Goal: Task Accomplishment & Management: Use online tool/utility

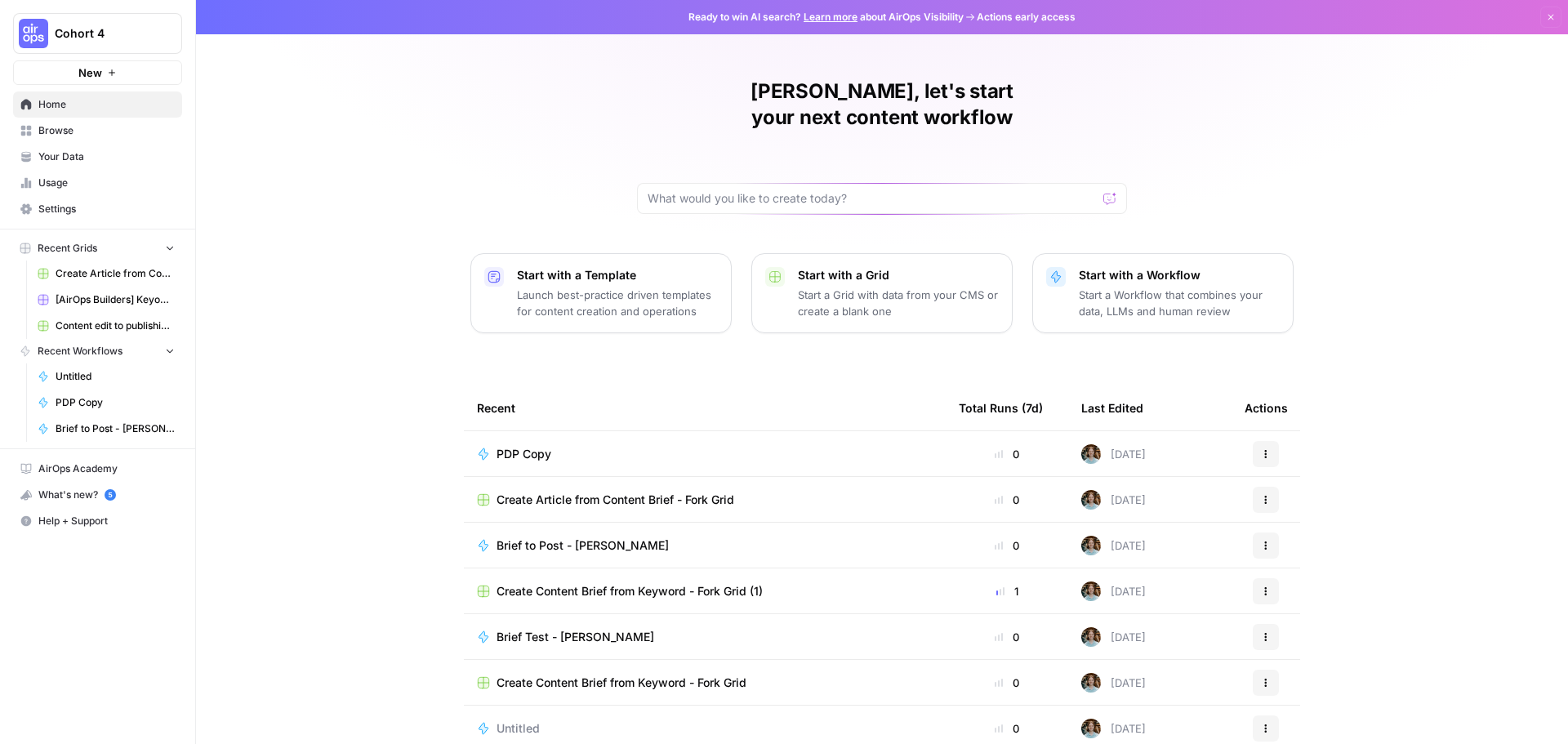
click at [85, 151] on span "Your Data" at bounding box center [106, 156] width 136 height 14
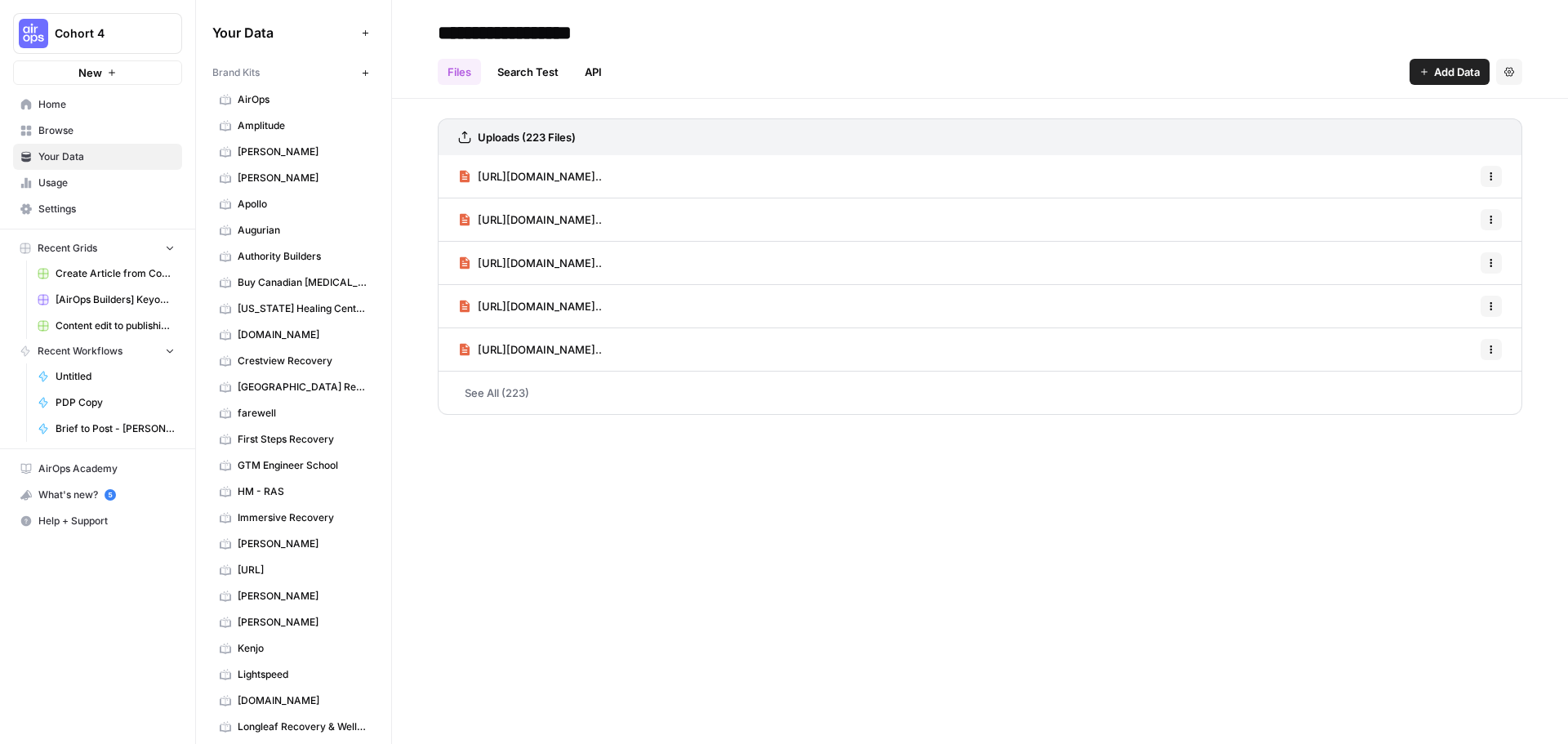
click at [74, 178] on span "Usage" at bounding box center [106, 182] width 136 height 14
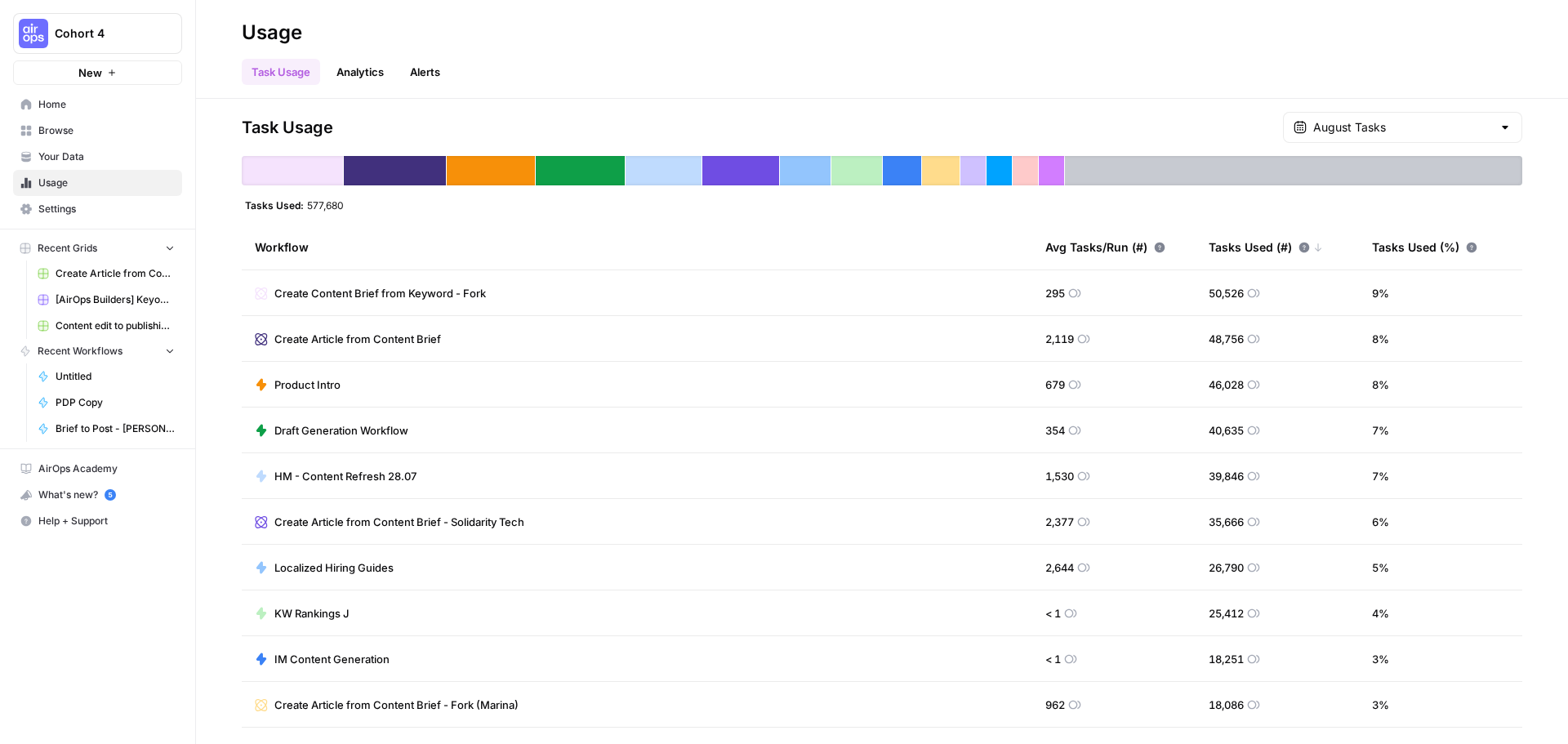
click at [59, 399] on span "PDP Copy" at bounding box center [114, 402] width 119 height 14
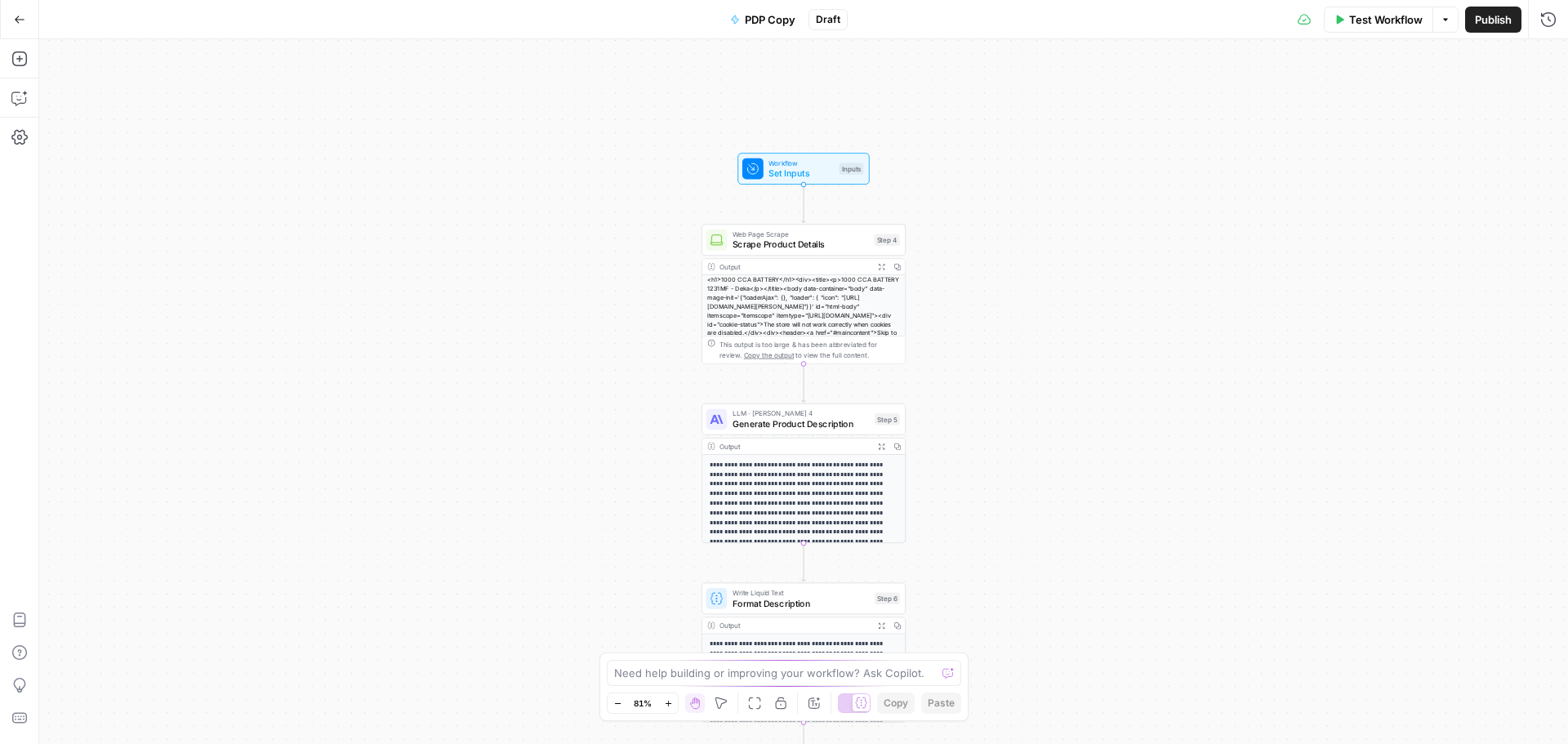
click at [1495, 22] on span "Publish" at bounding box center [1493, 19] width 37 height 16
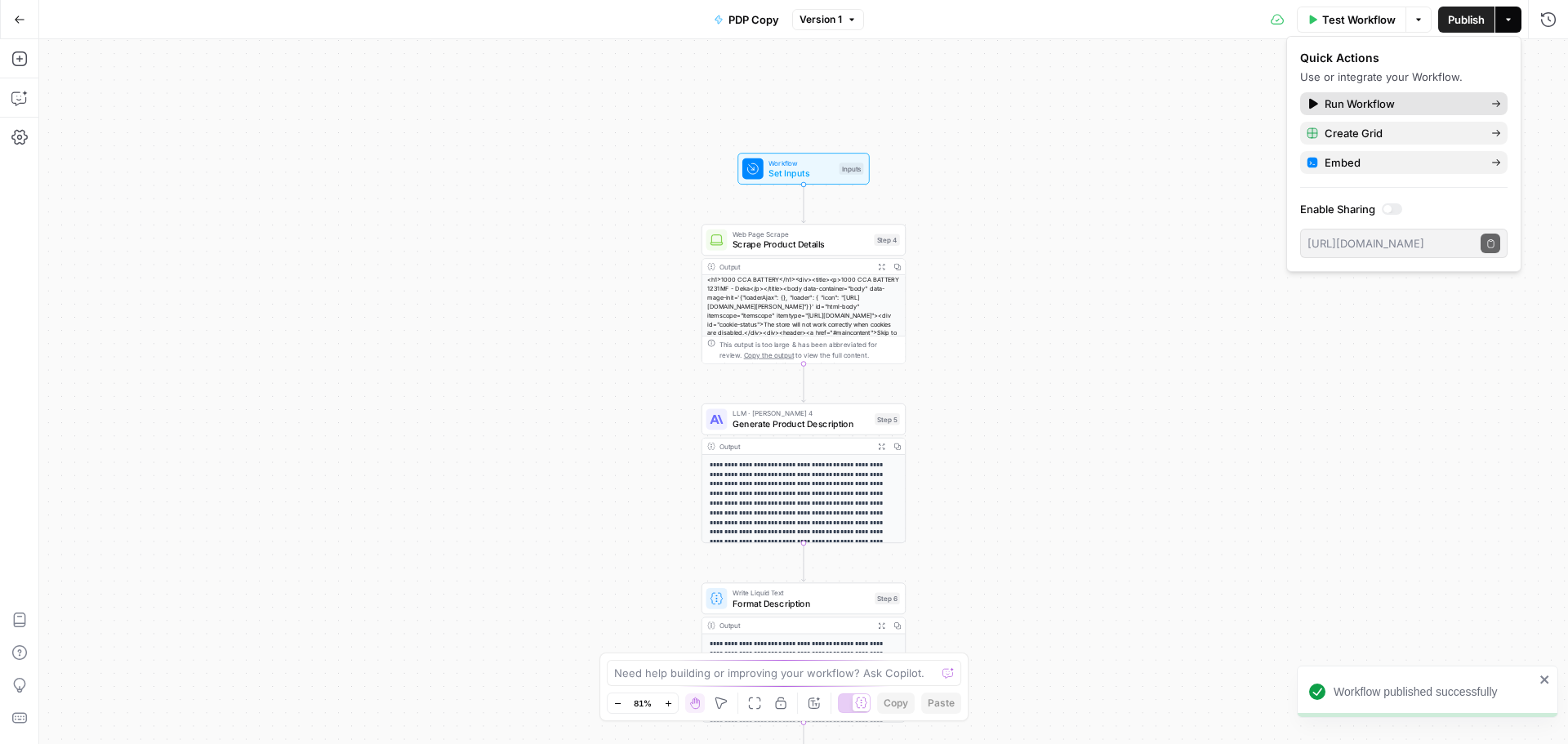
click at [1388, 102] on span "Run Workflow" at bounding box center [1400, 103] width 154 height 16
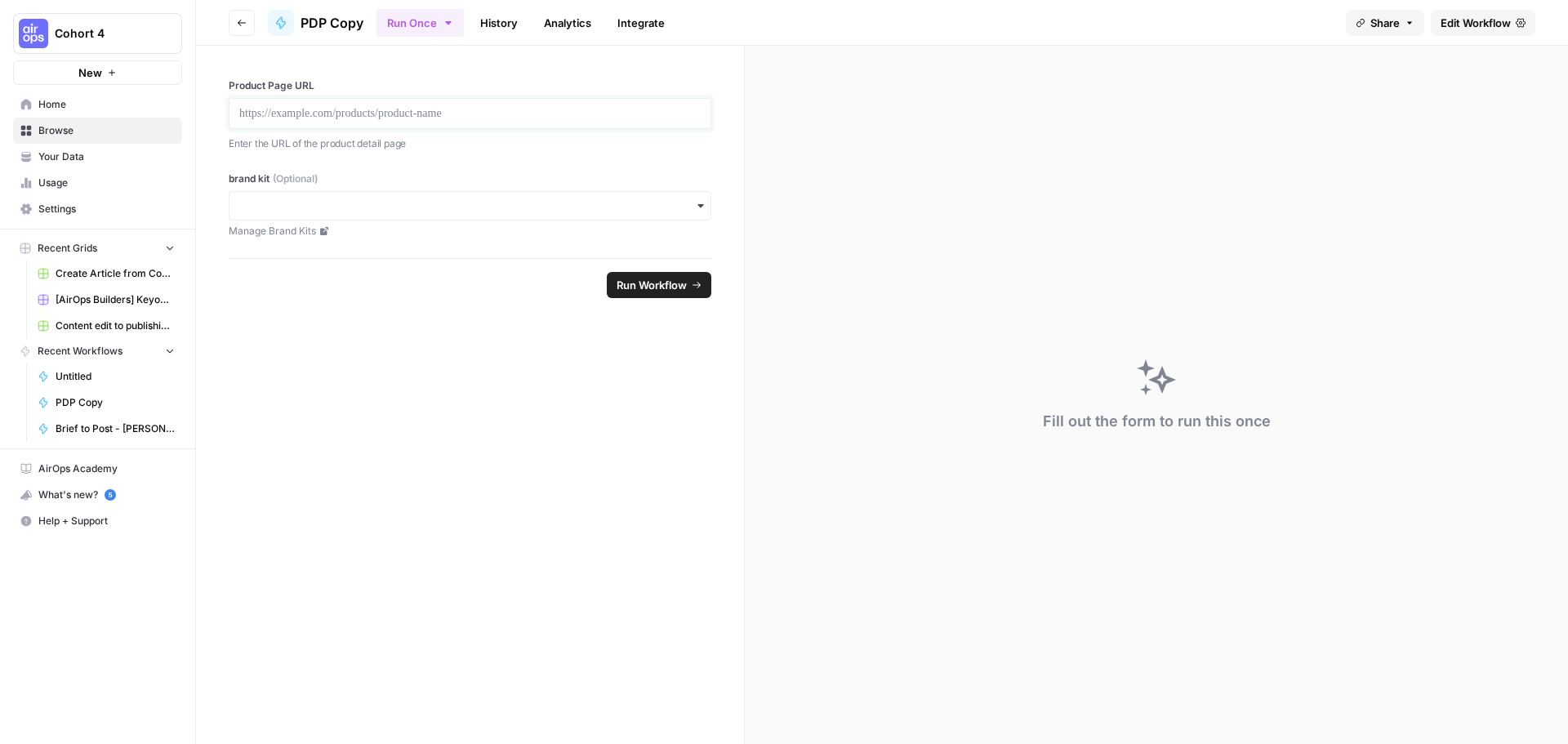
click at [488, 113] on p at bounding box center [470, 113] width 462 height 16
click at [79, 155] on span "Your Data" at bounding box center [106, 156] width 136 height 14
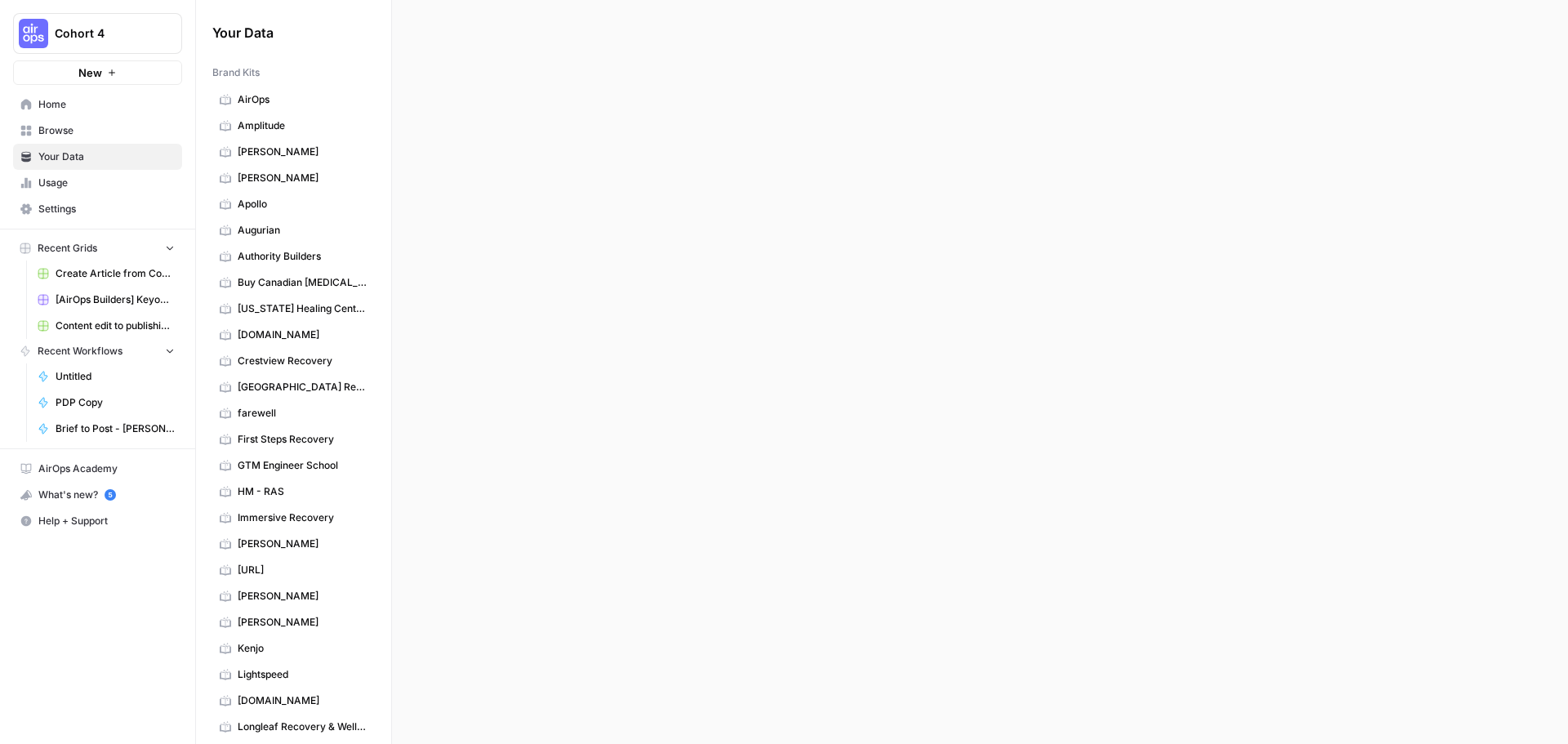
click at [77, 183] on span "Usage" at bounding box center [106, 182] width 136 height 14
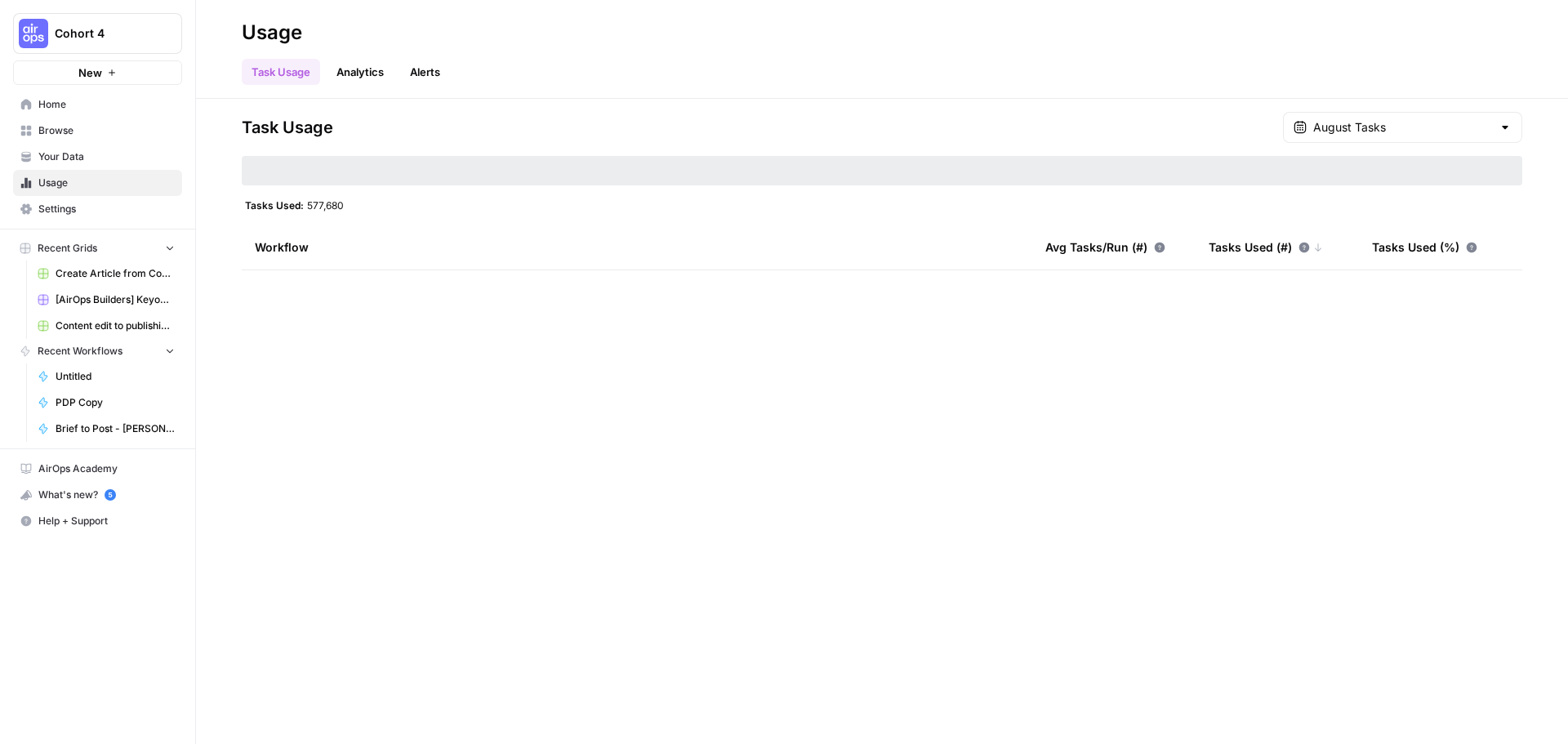
click at [349, 76] on link "Analytics" at bounding box center [360, 72] width 67 height 26
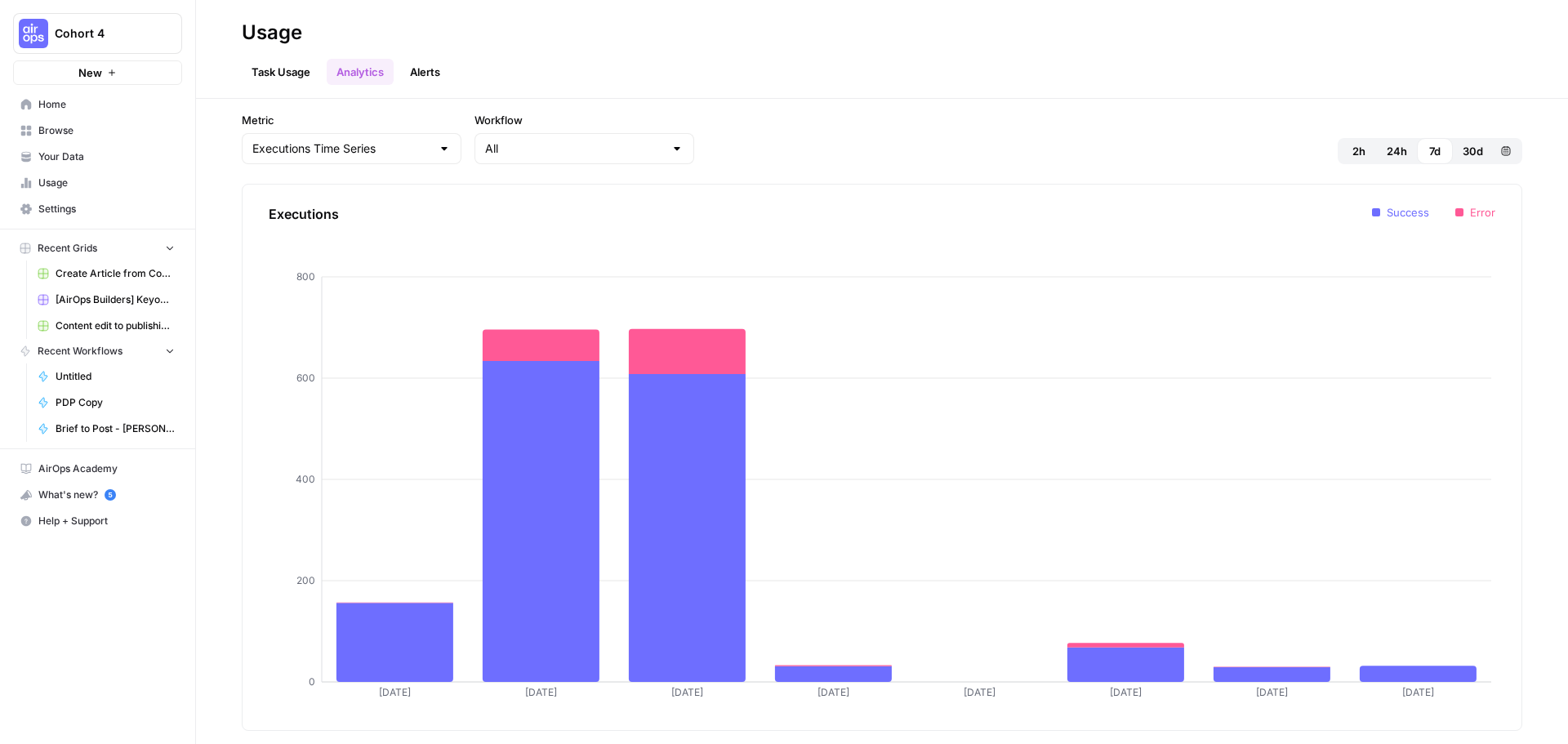
click at [405, 65] on link "Alerts" at bounding box center [424, 72] width 50 height 26
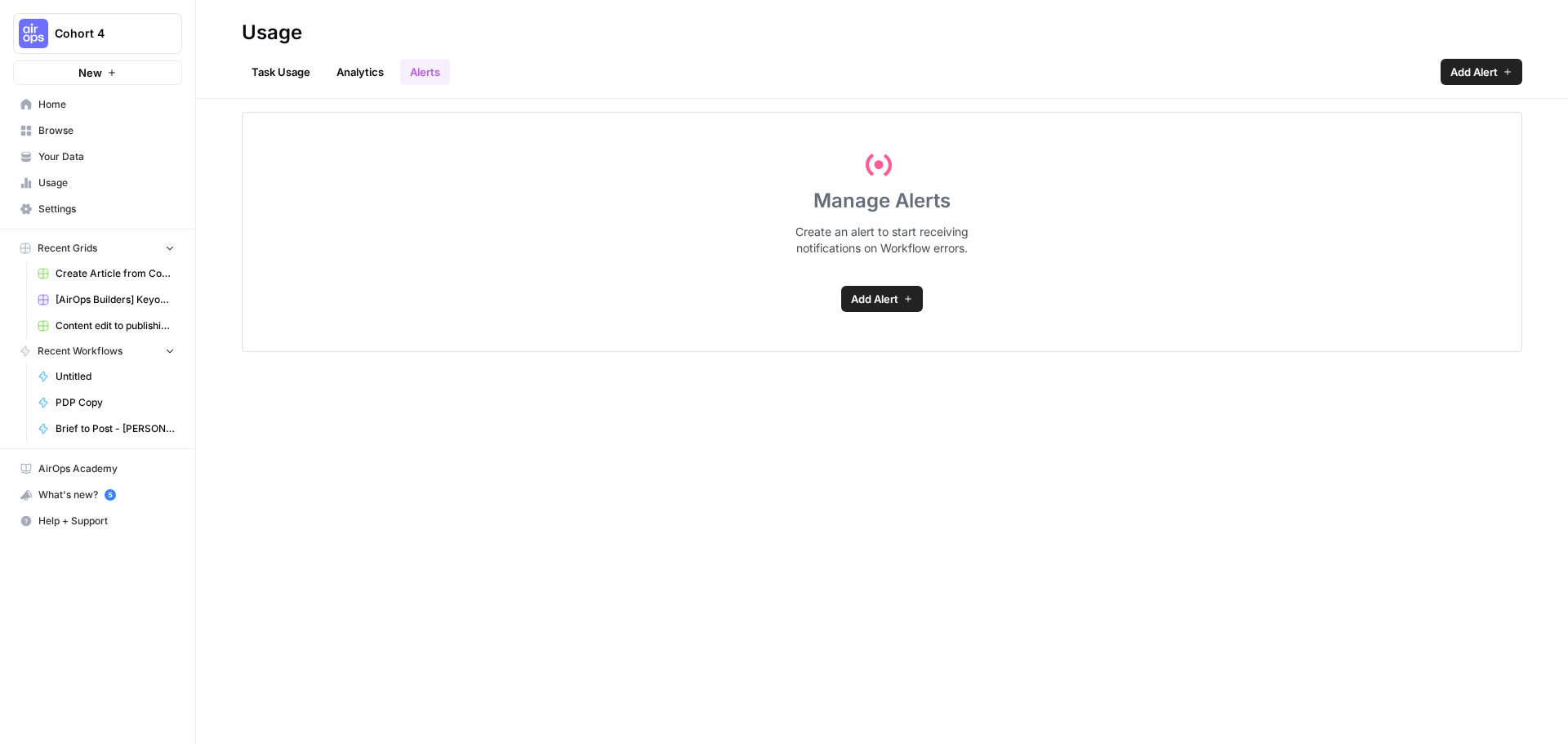
click at [265, 65] on link "Task Usage" at bounding box center [280, 72] width 78 height 26
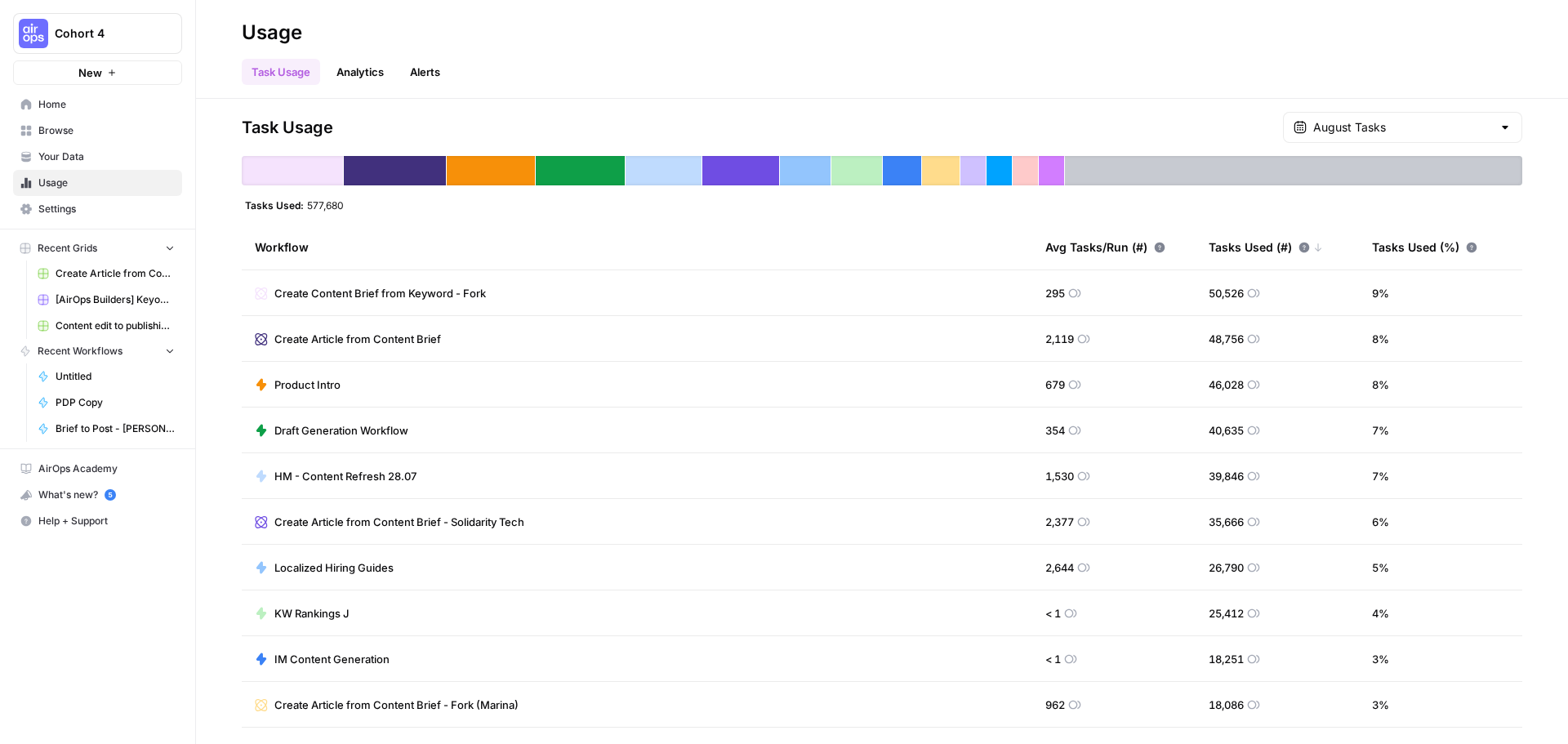
drag, startPoint x: 333, startPoint y: 131, endPoint x: 320, endPoint y: 151, distance: 23.9
click at [331, 136] on div "Create Content Brief from Keyword - Fork 50,526 Tasks" at bounding box center [293, 122] width 227 height 51
click at [1414, 125] on input "text" at bounding box center [1401, 127] width 178 height 16
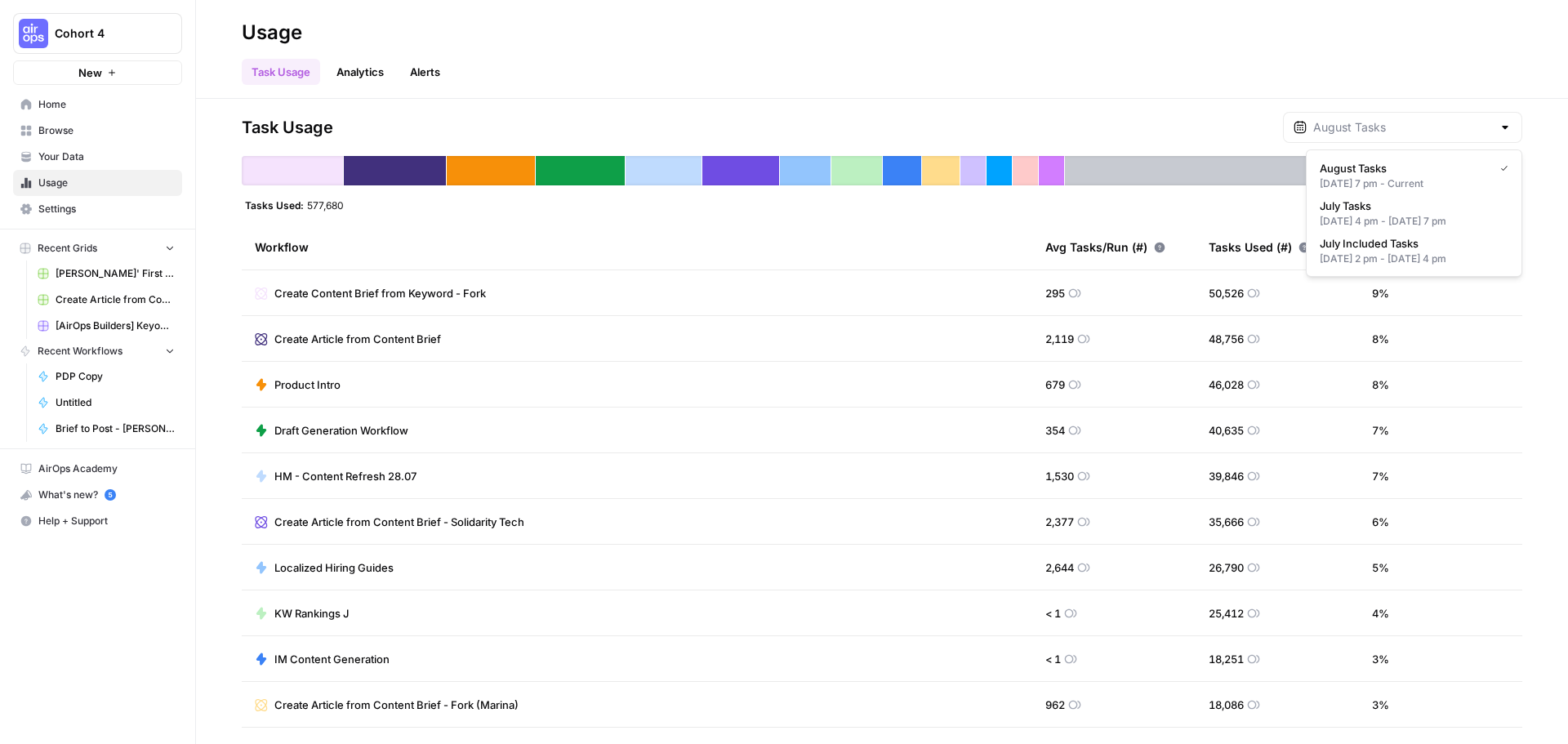
type input "August Tasks"
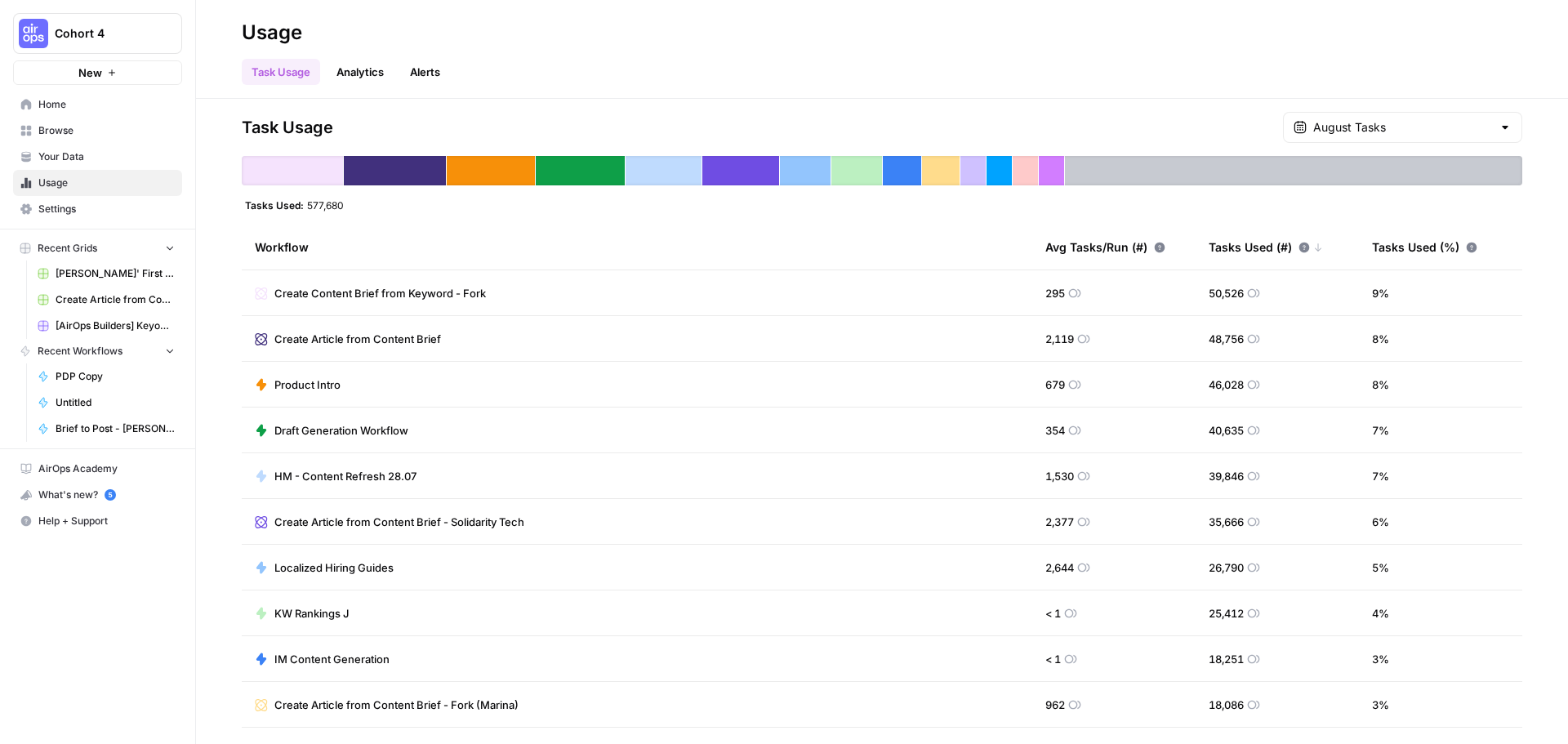
click at [1223, 120] on div "Task Usage August Tasks" at bounding box center [881, 127] width 1280 height 31
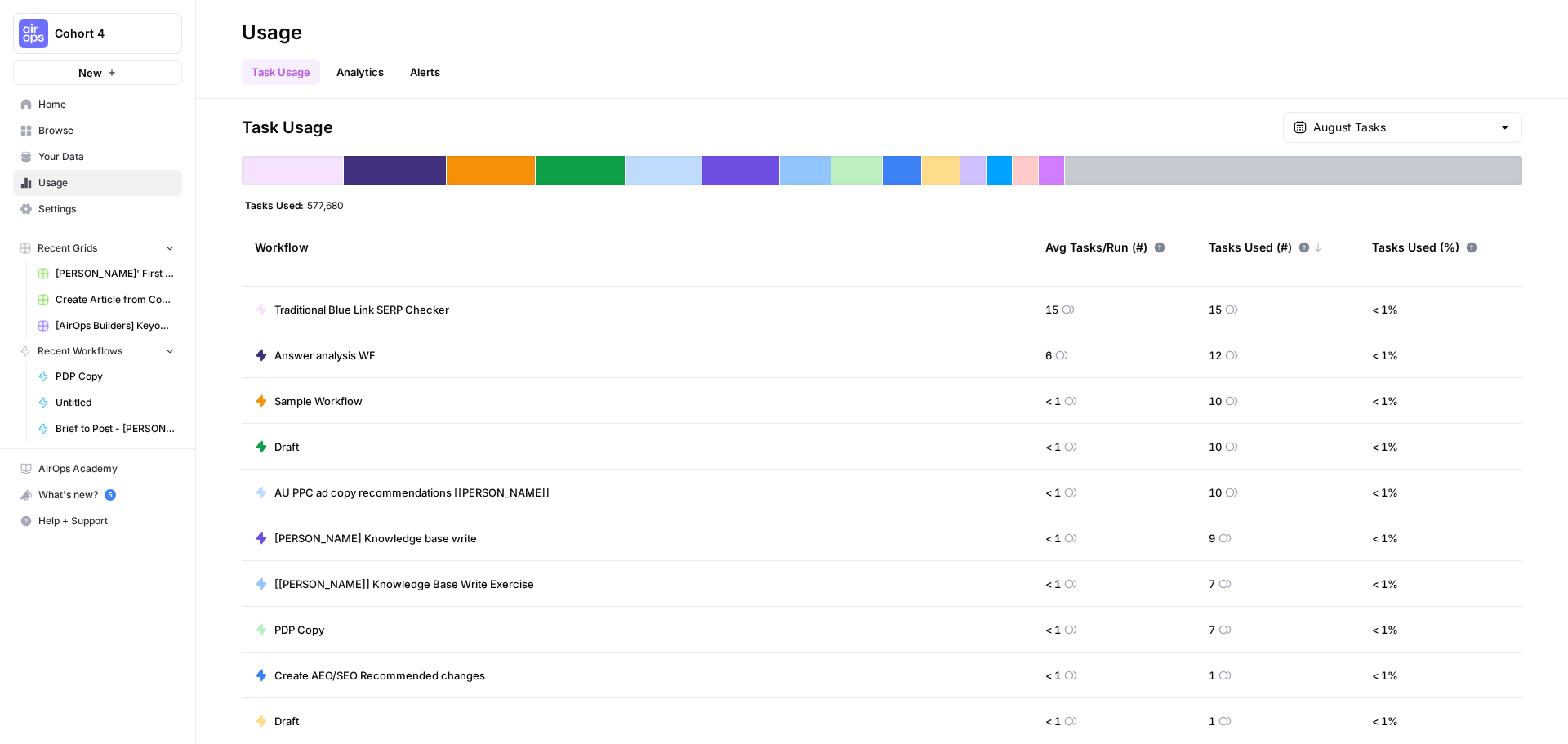
scroll to position [5713, 0]
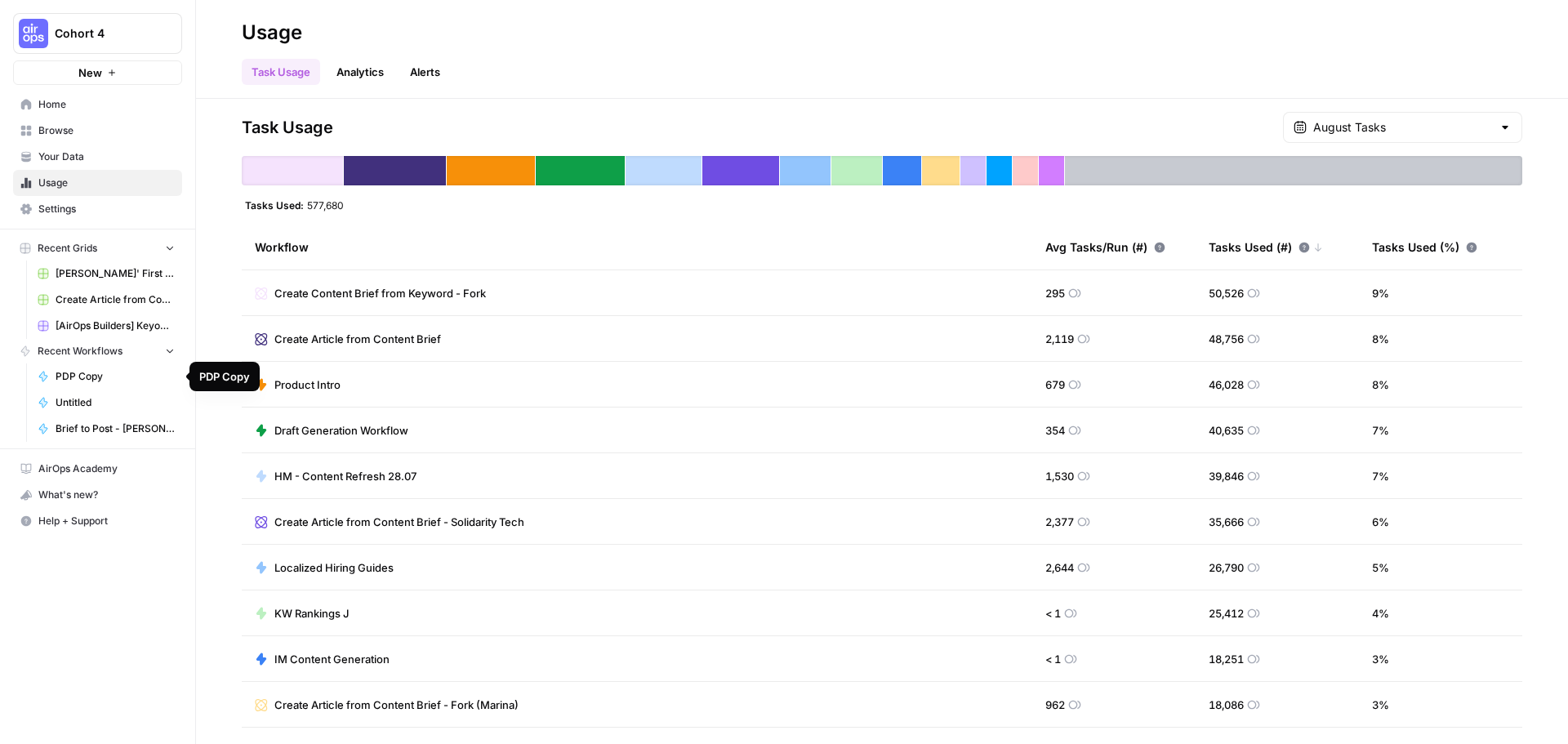
click at [106, 373] on span "PDP Copy" at bounding box center [114, 376] width 119 height 14
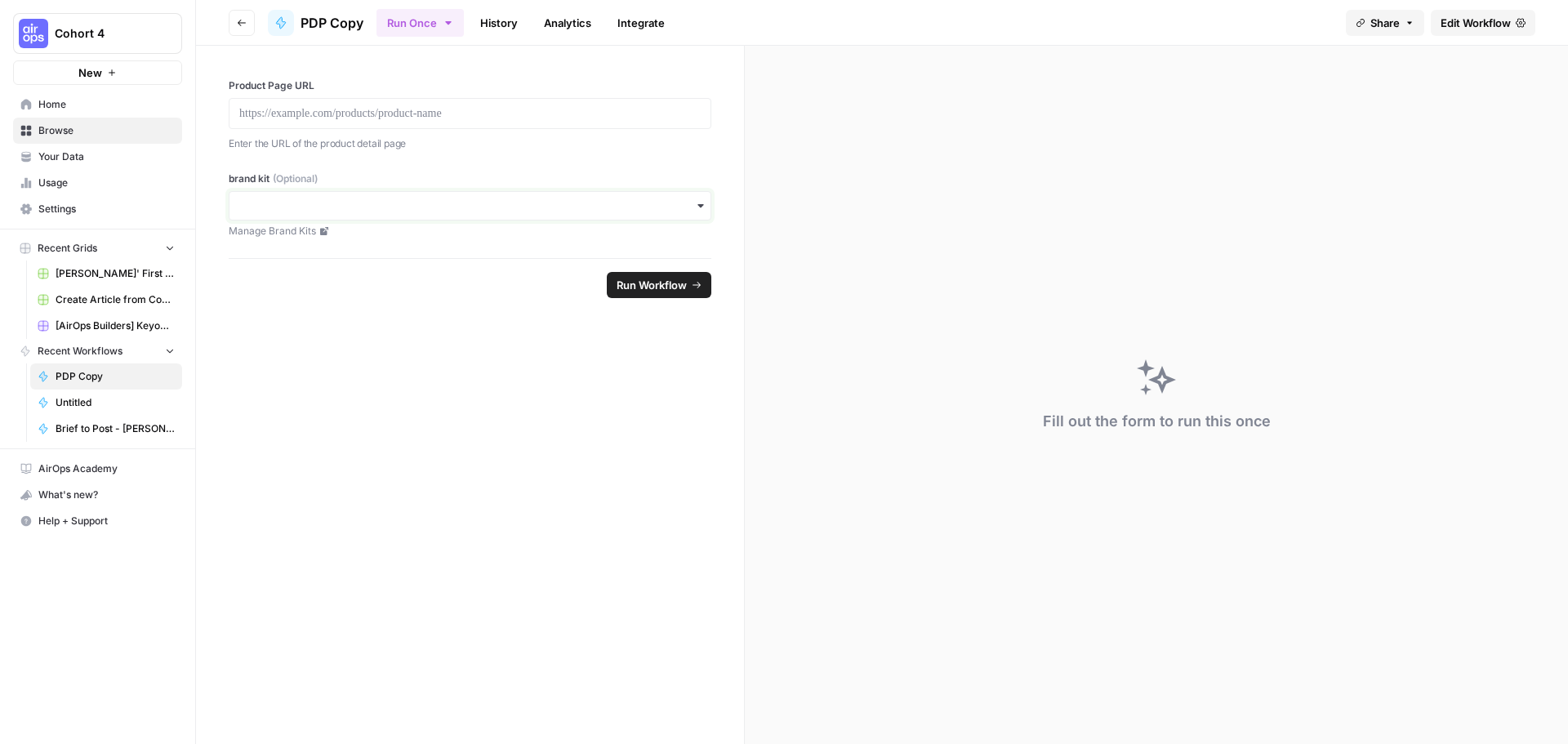
click at [356, 208] on input "brand kit (Optional)" at bounding box center [470, 205] width 462 height 16
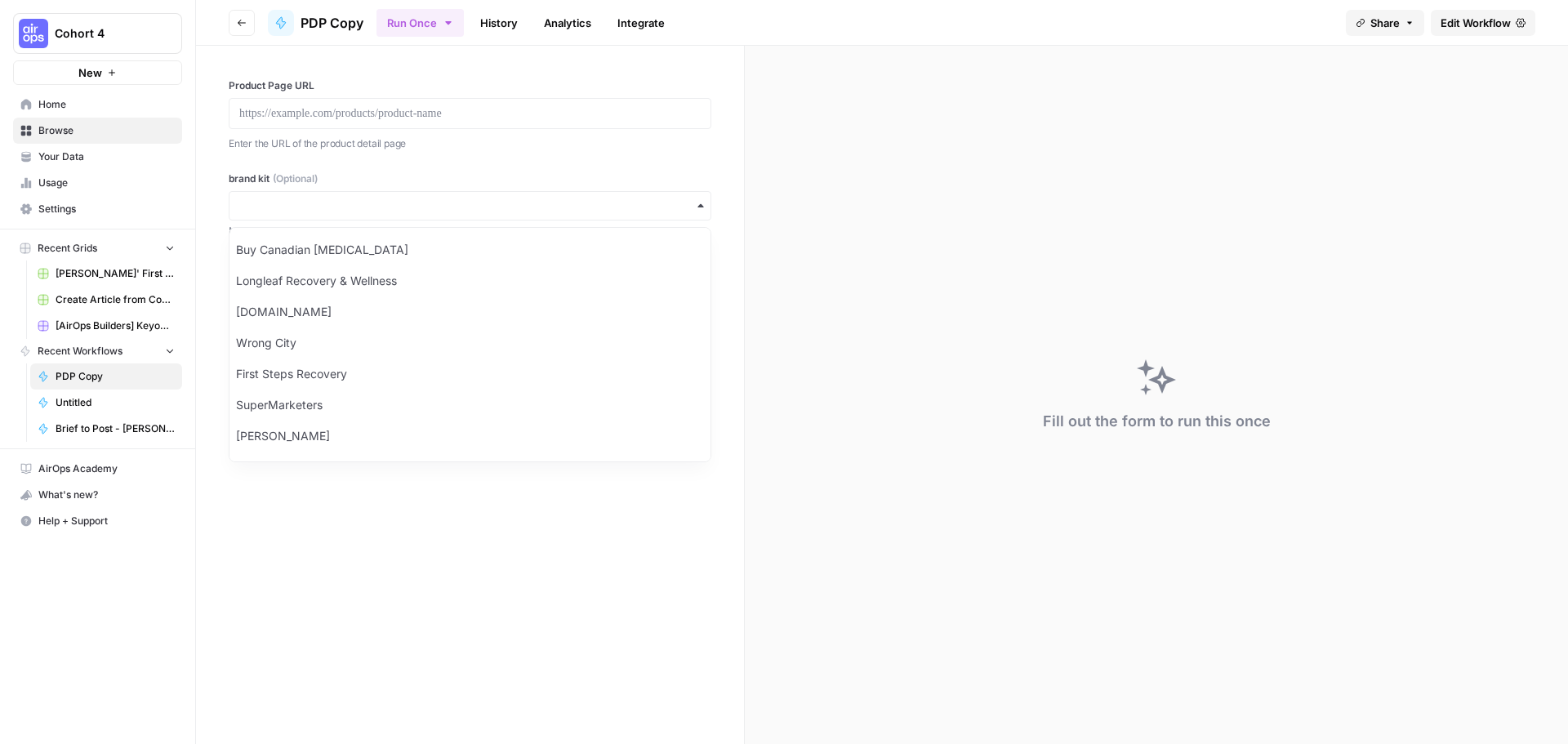
click at [371, 175] on label "brand kit (Optional)" at bounding box center [470, 178] width 483 height 14
click at [371, 197] on input "brand kit (Optional)" at bounding box center [470, 205] width 462 height 16
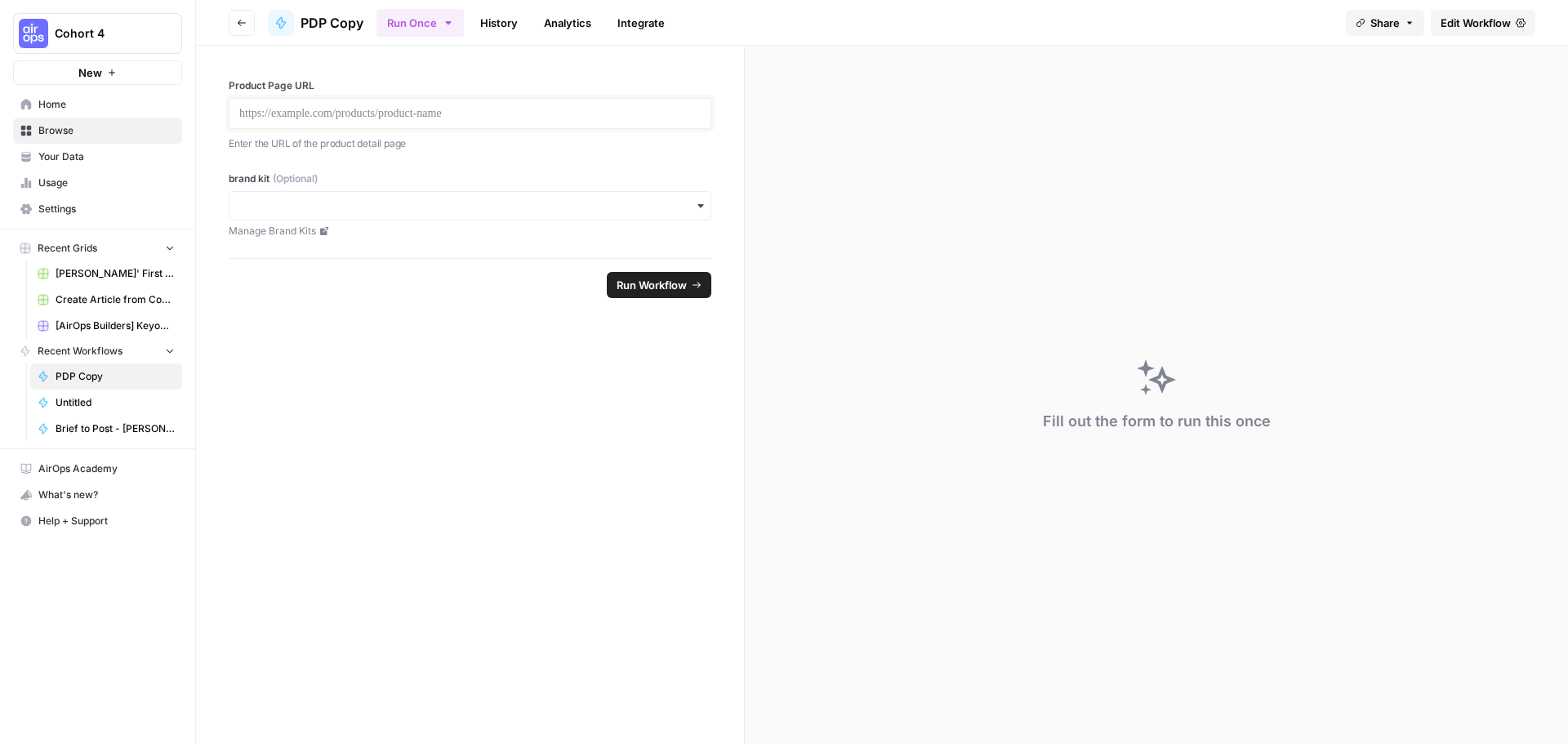
click at [507, 116] on p at bounding box center [470, 113] width 462 height 16
click at [627, 286] on span "Run Workflow" at bounding box center [651, 284] width 71 height 16
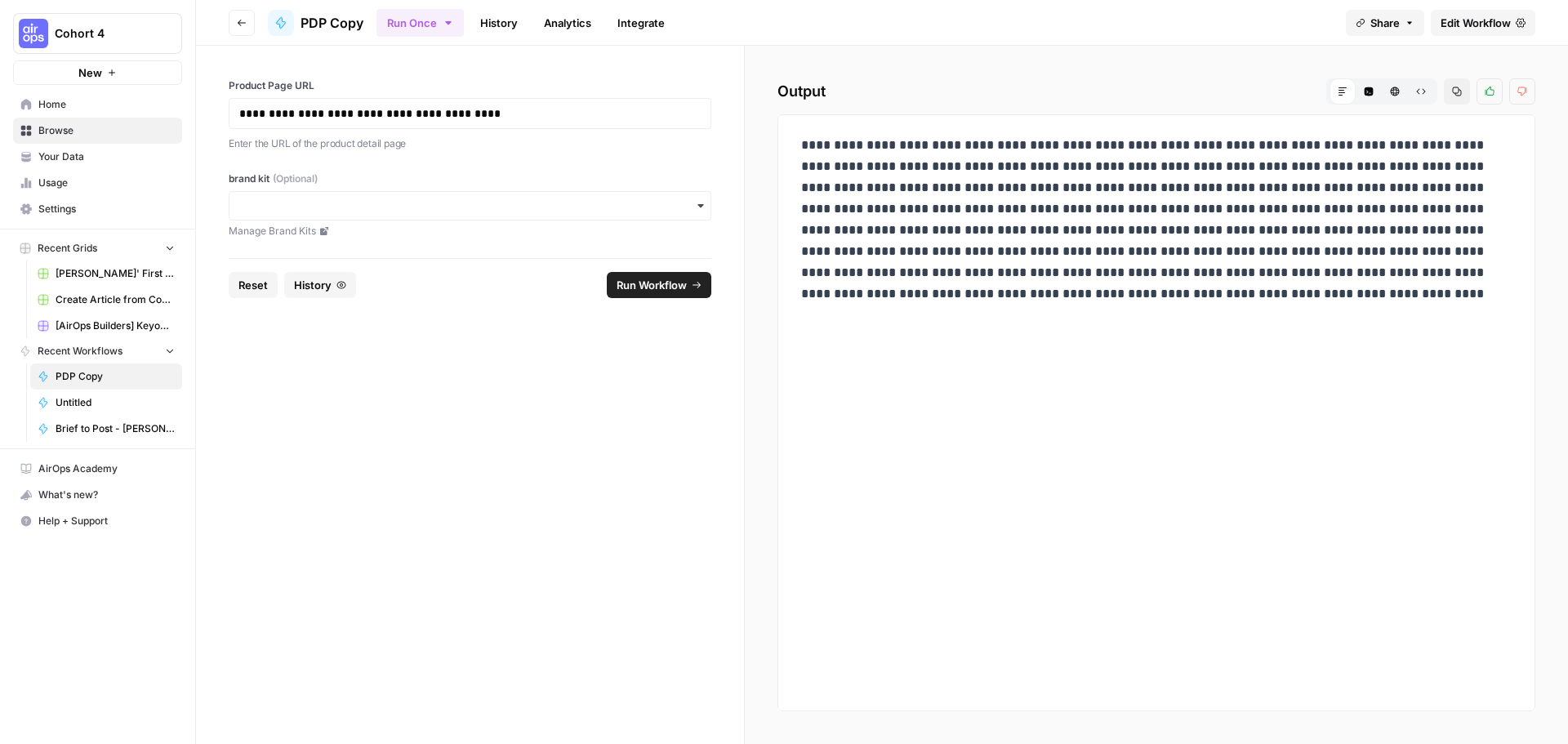
click at [445, 23] on icon "button" at bounding box center [448, 23] width 13 height 13
click at [123, 192] on link "Usage" at bounding box center [97, 182] width 169 height 26
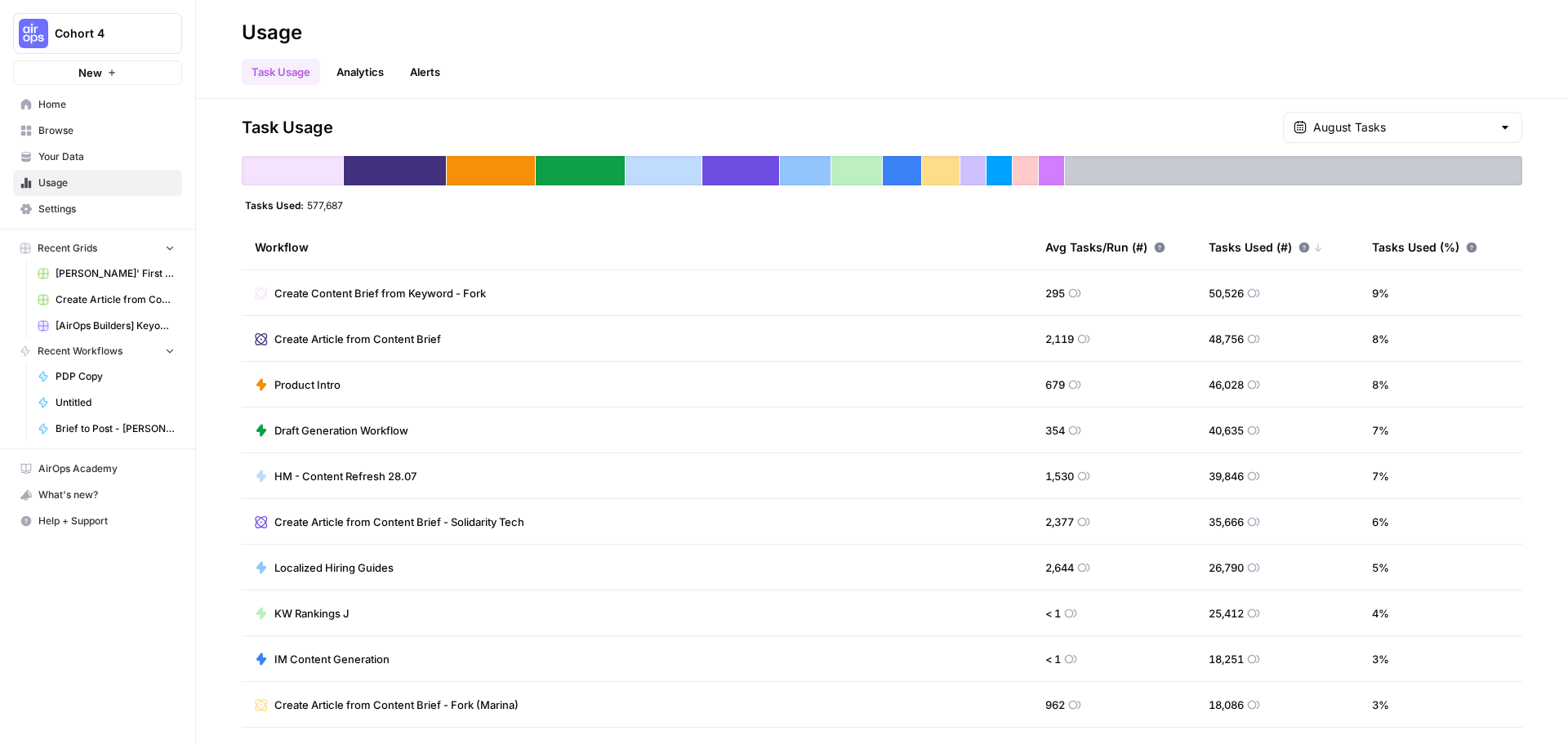
click at [1371, 139] on div "August Tasks" at bounding box center [1402, 127] width 239 height 31
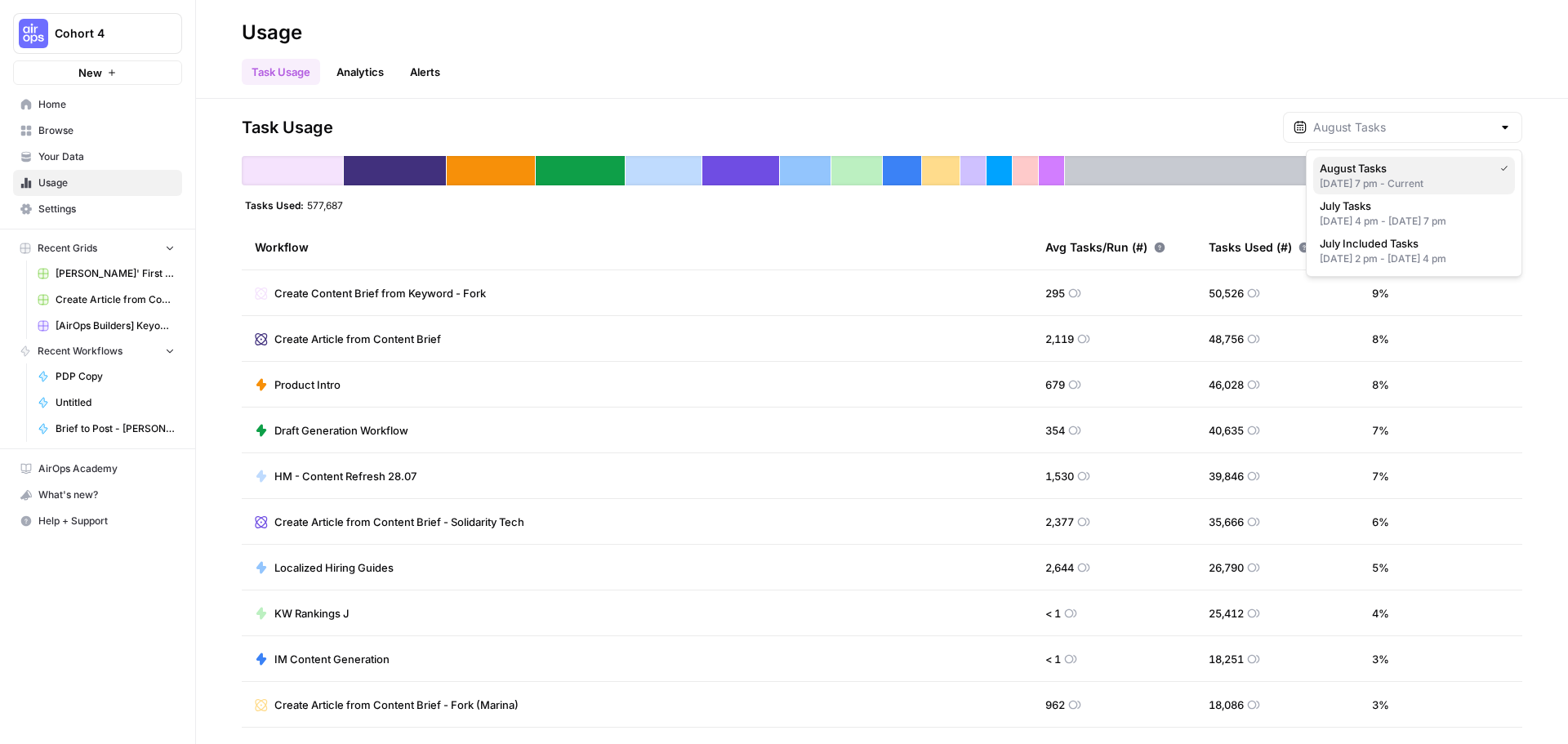
click at [1390, 179] on div "Jul 31, 2025 7 pm - Current" at bounding box center [1413, 183] width 189 height 14
type input "August Tasks"
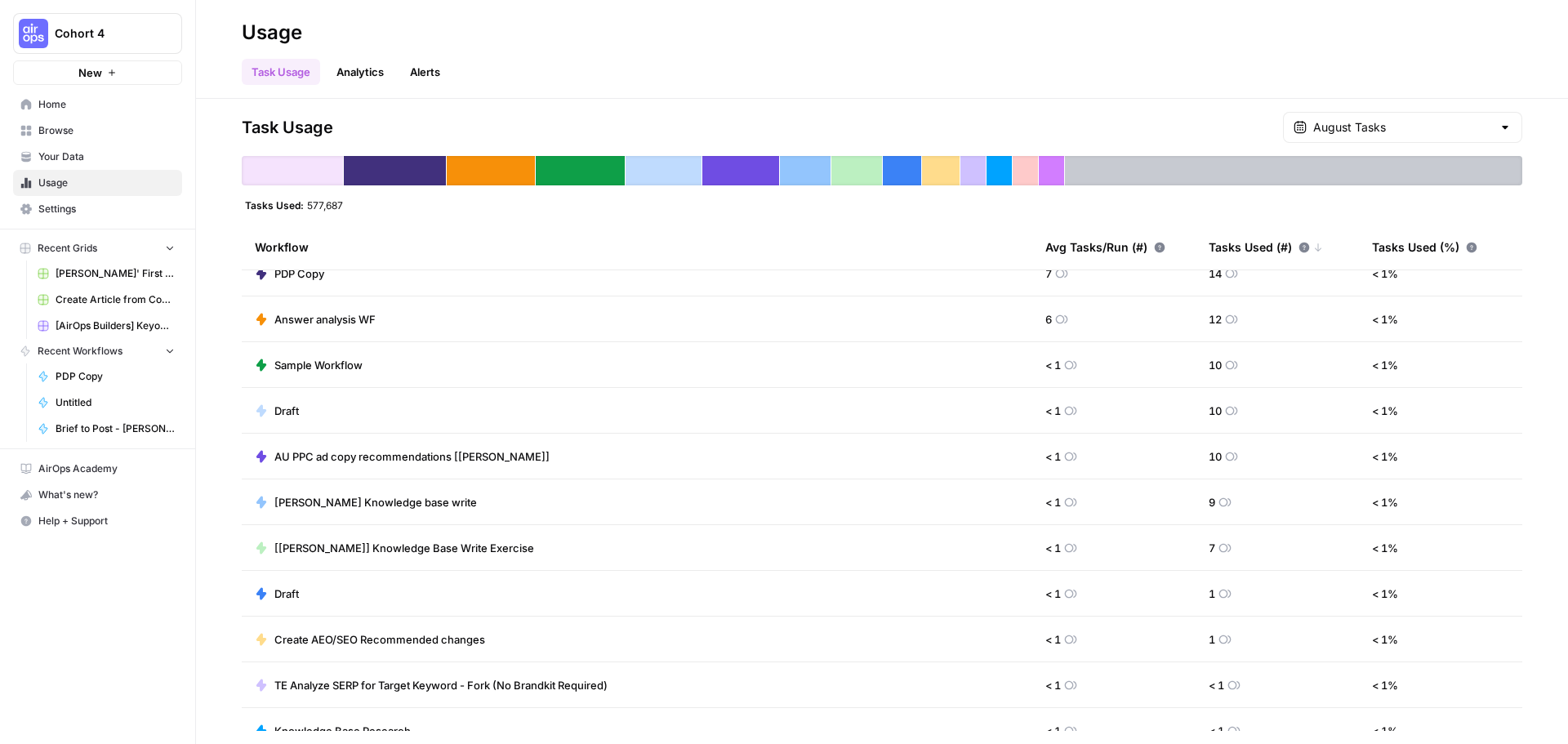
scroll to position [5713, 0]
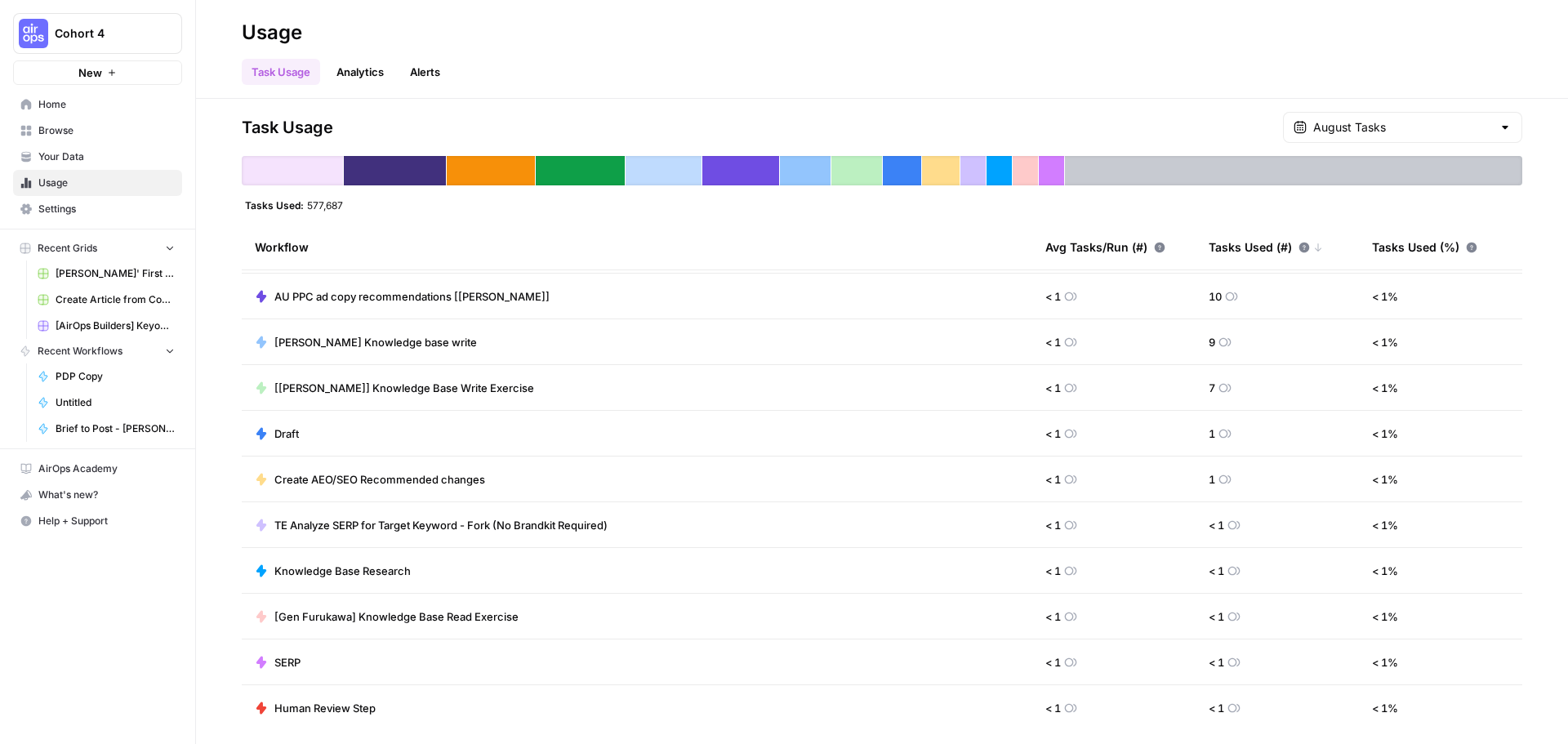
click at [725, 124] on div "Task Usage August Tasks" at bounding box center [881, 127] width 1280 height 31
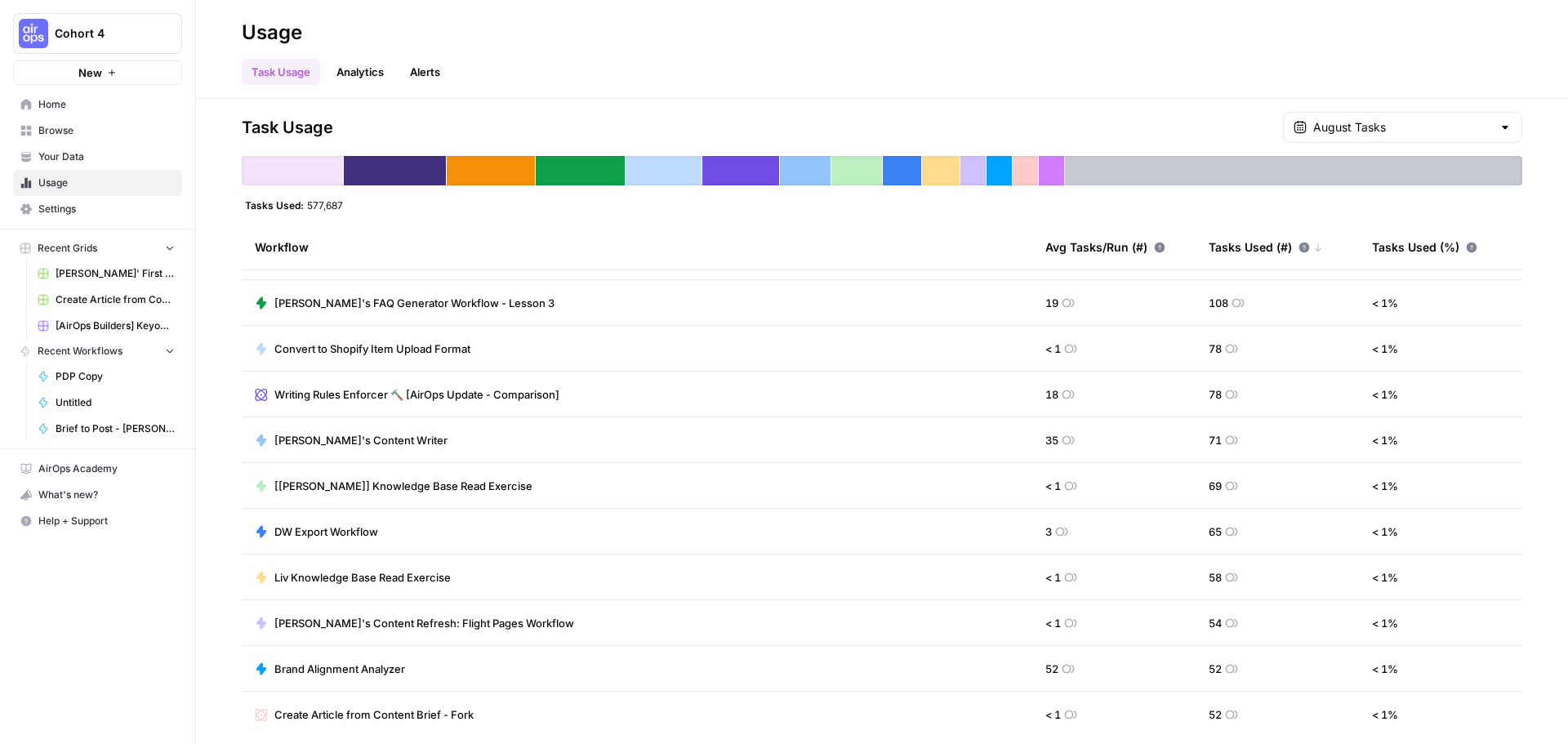
scroll to position [3834, 0]
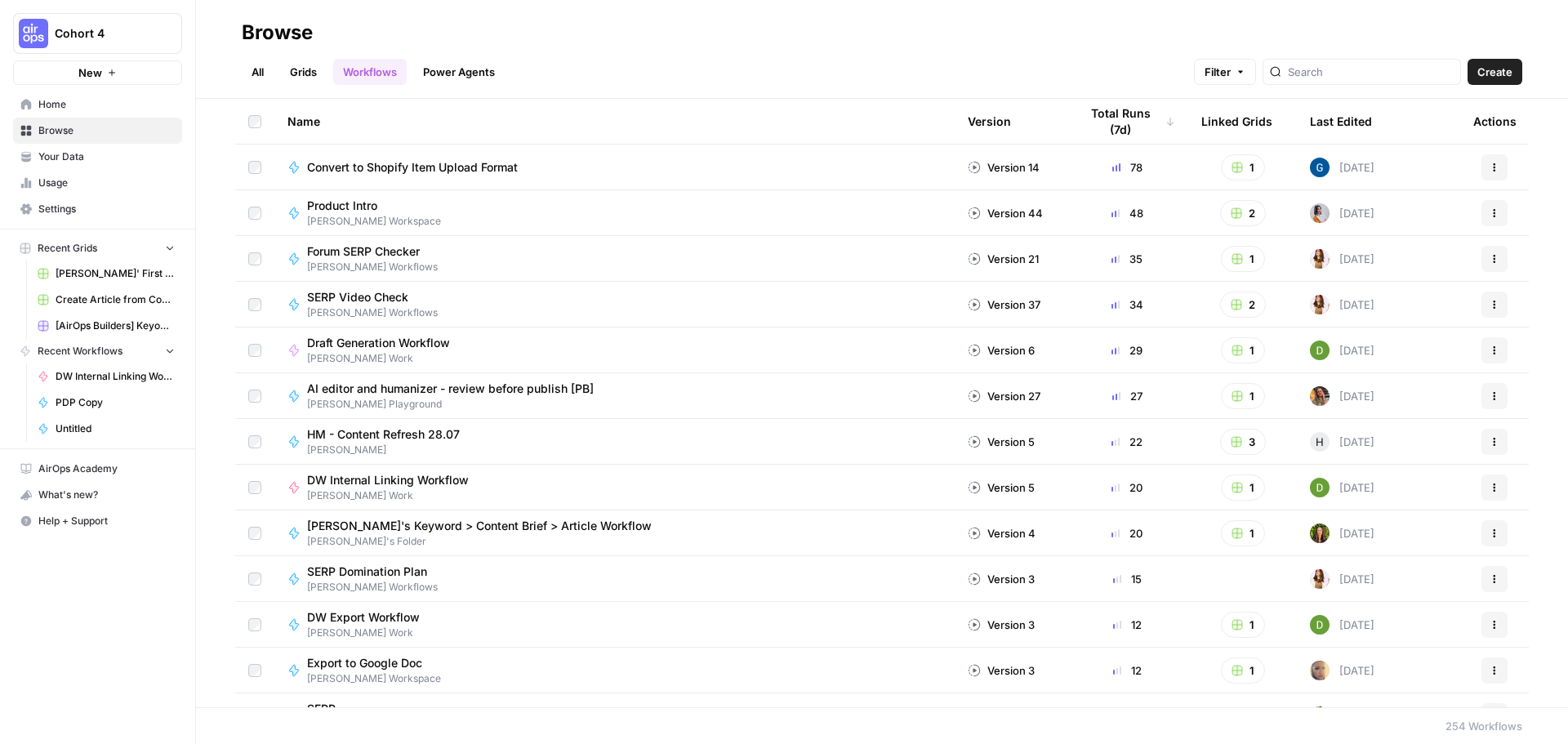
click at [1327, 80] on div at bounding box center [1361, 72] width 198 height 26
click at [1320, 124] on div "Last Edited" at bounding box center [1340, 121] width 62 height 45
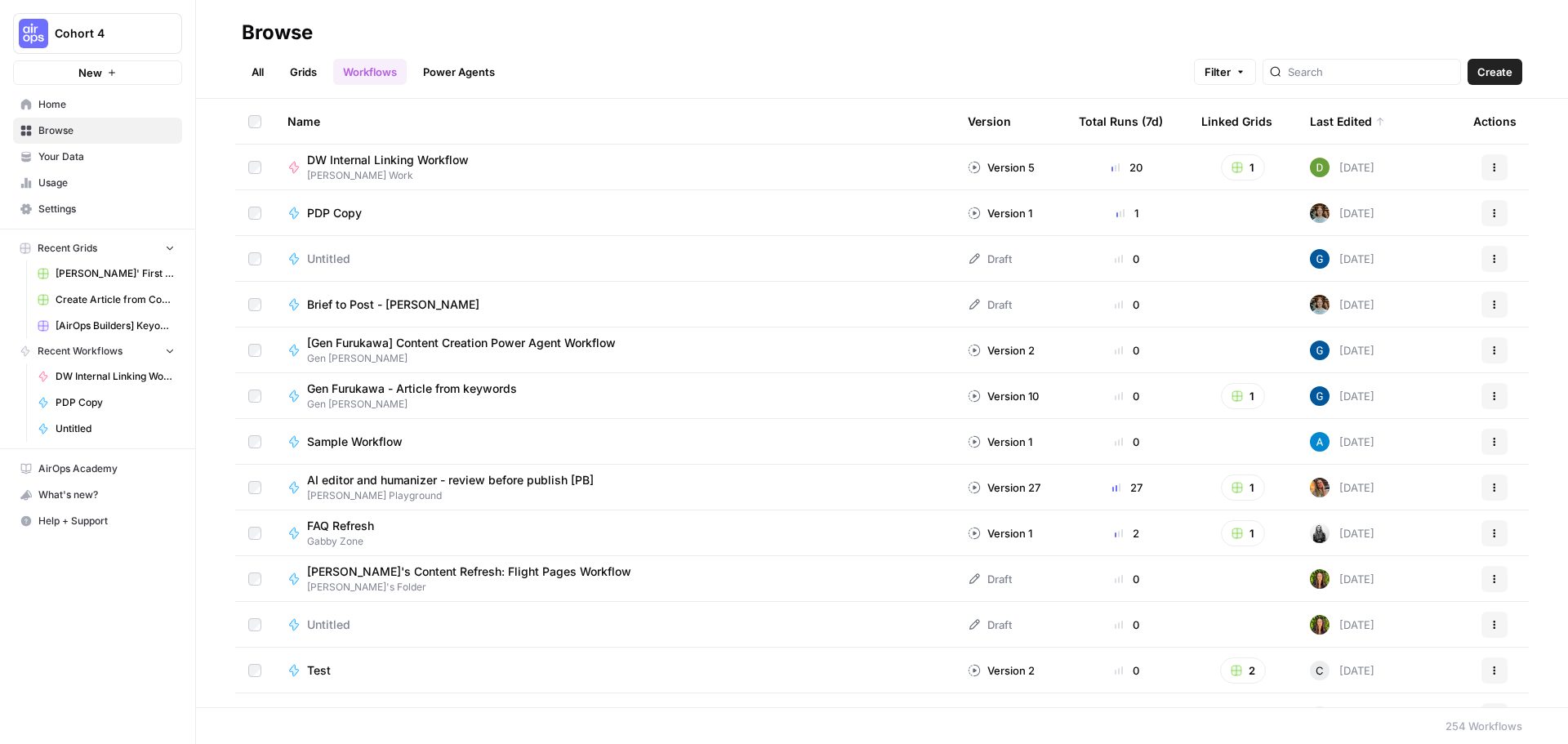
click at [1114, 216] on div "1" at bounding box center [1126, 213] width 96 height 16
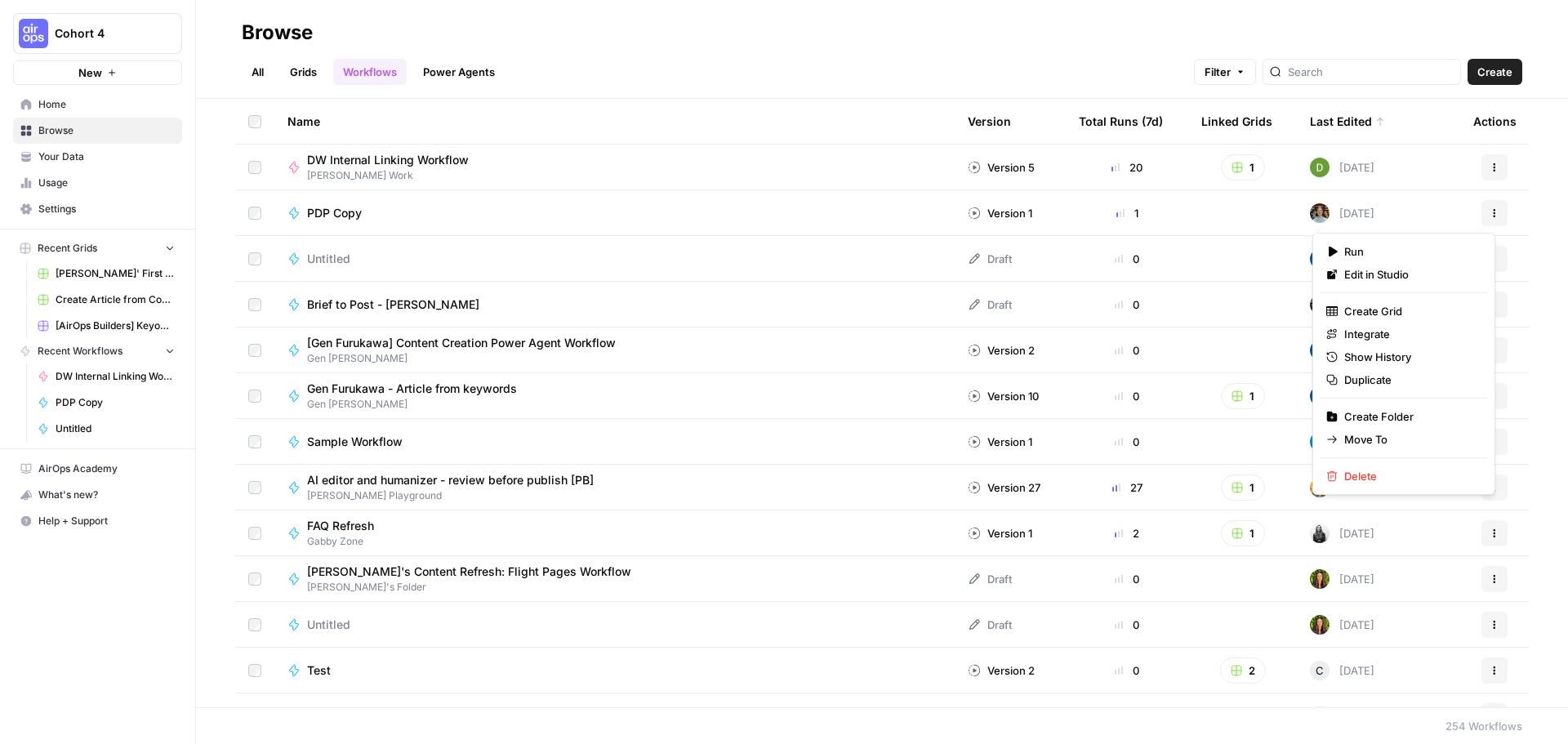
click at [1489, 216] on icon "button" at bounding box center [1494, 213] width 10 height 10
click at [1018, 34] on h2 "Browse" at bounding box center [881, 32] width 1280 height 26
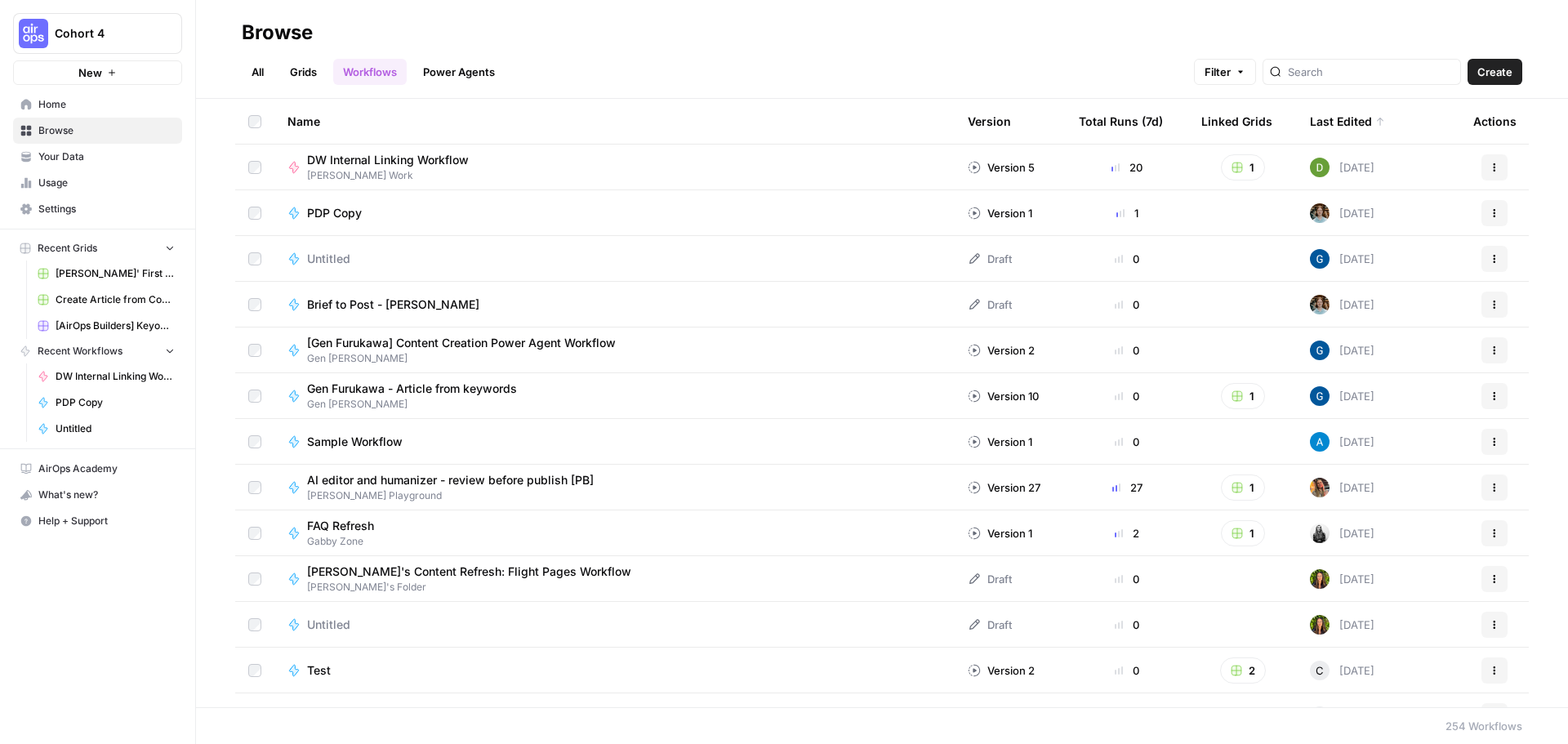
click at [629, 42] on h2 "Browse" at bounding box center [881, 32] width 1280 height 26
drag, startPoint x: 629, startPoint y: 42, endPoint x: 586, endPoint y: 39, distance: 43.1
click at [586, 39] on h2 "Browse" at bounding box center [881, 32] width 1280 height 26
click at [405, 32] on h2 "Browse" at bounding box center [881, 32] width 1280 height 26
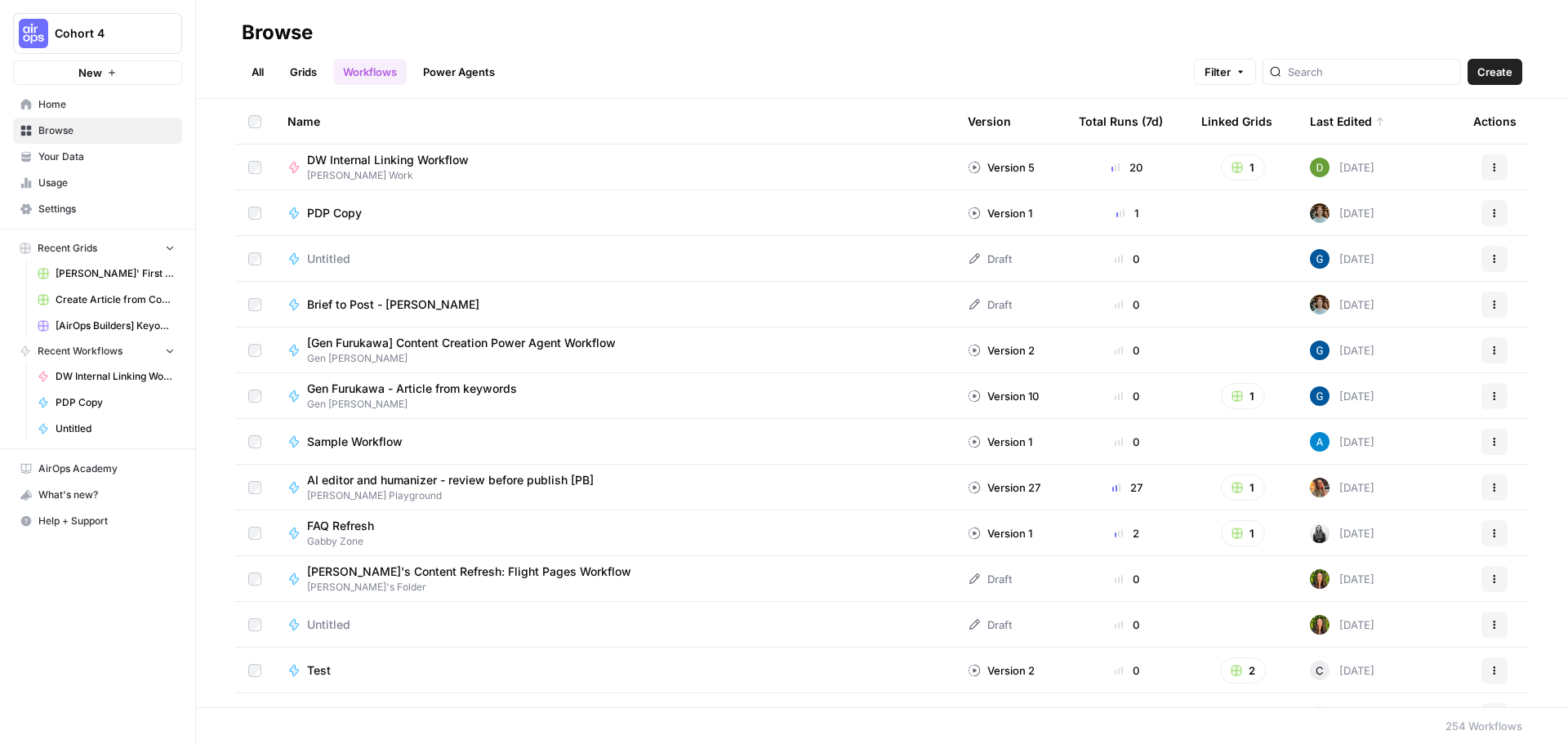
click at [405, 32] on h2 "Browse" at bounding box center [881, 32] width 1280 height 26
click at [609, 43] on h2 "Browse" at bounding box center [881, 32] width 1280 height 26
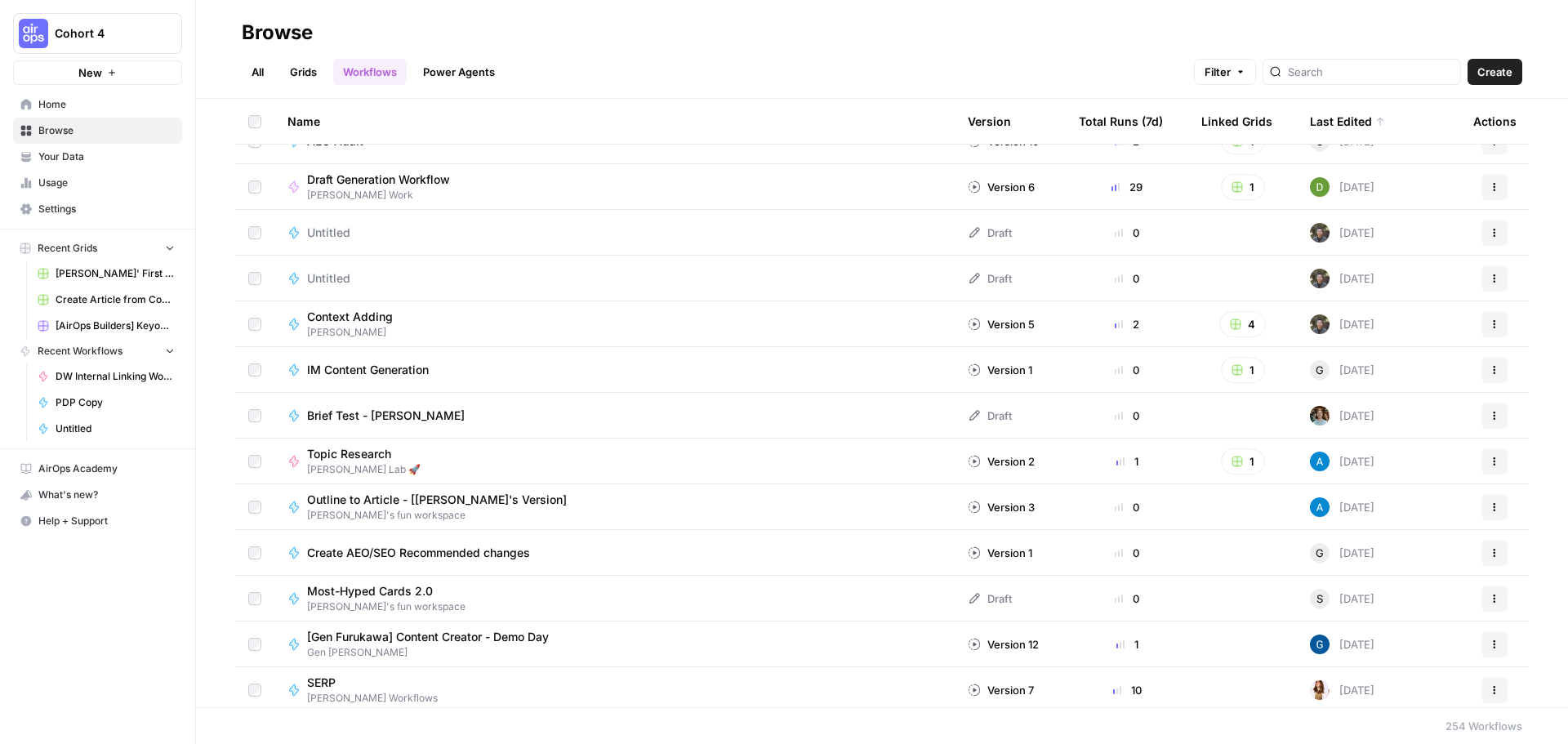
scroll to position [1470, 0]
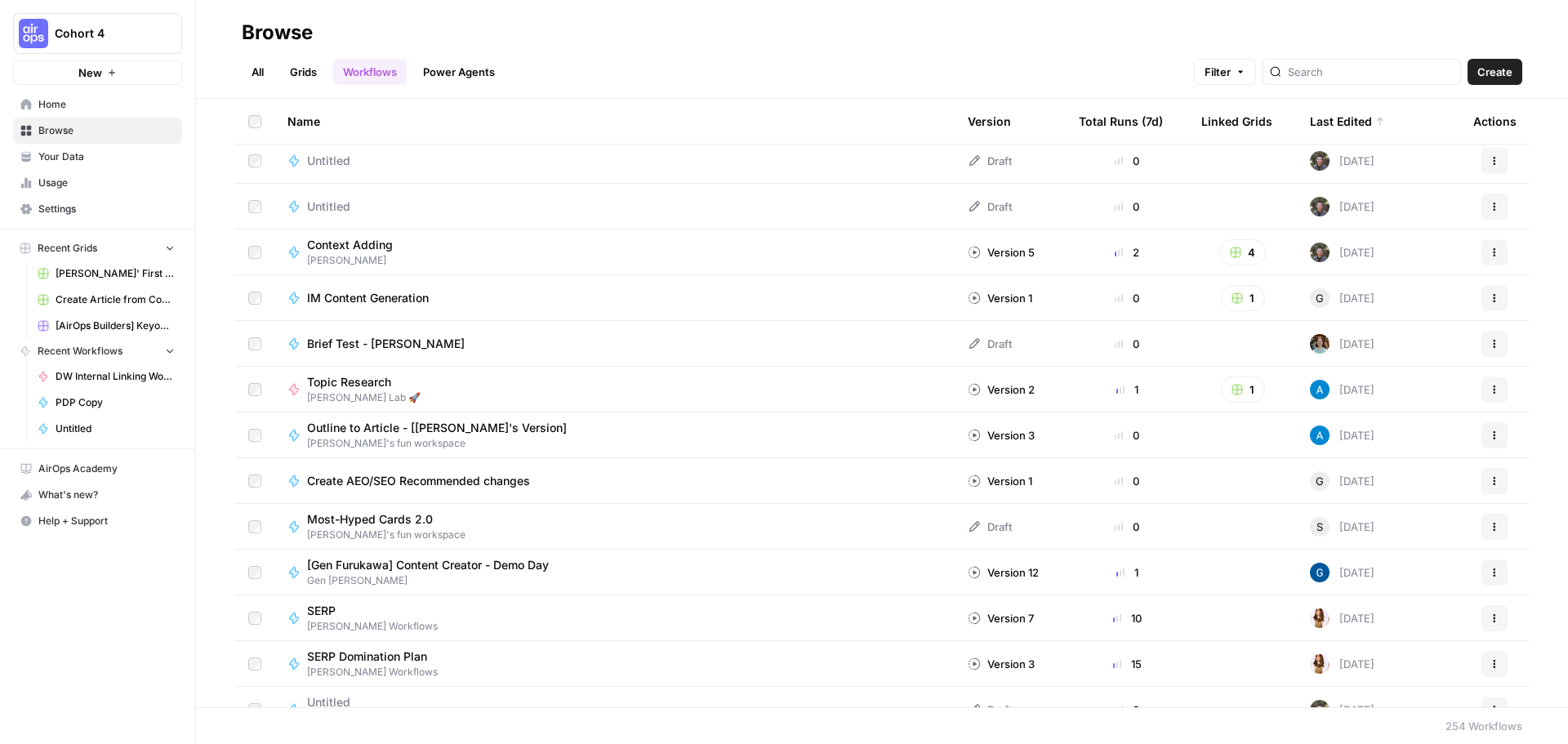
click at [395, 341] on span "Brief Test - [PERSON_NAME]" at bounding box center [385, 343] width 157 height 16
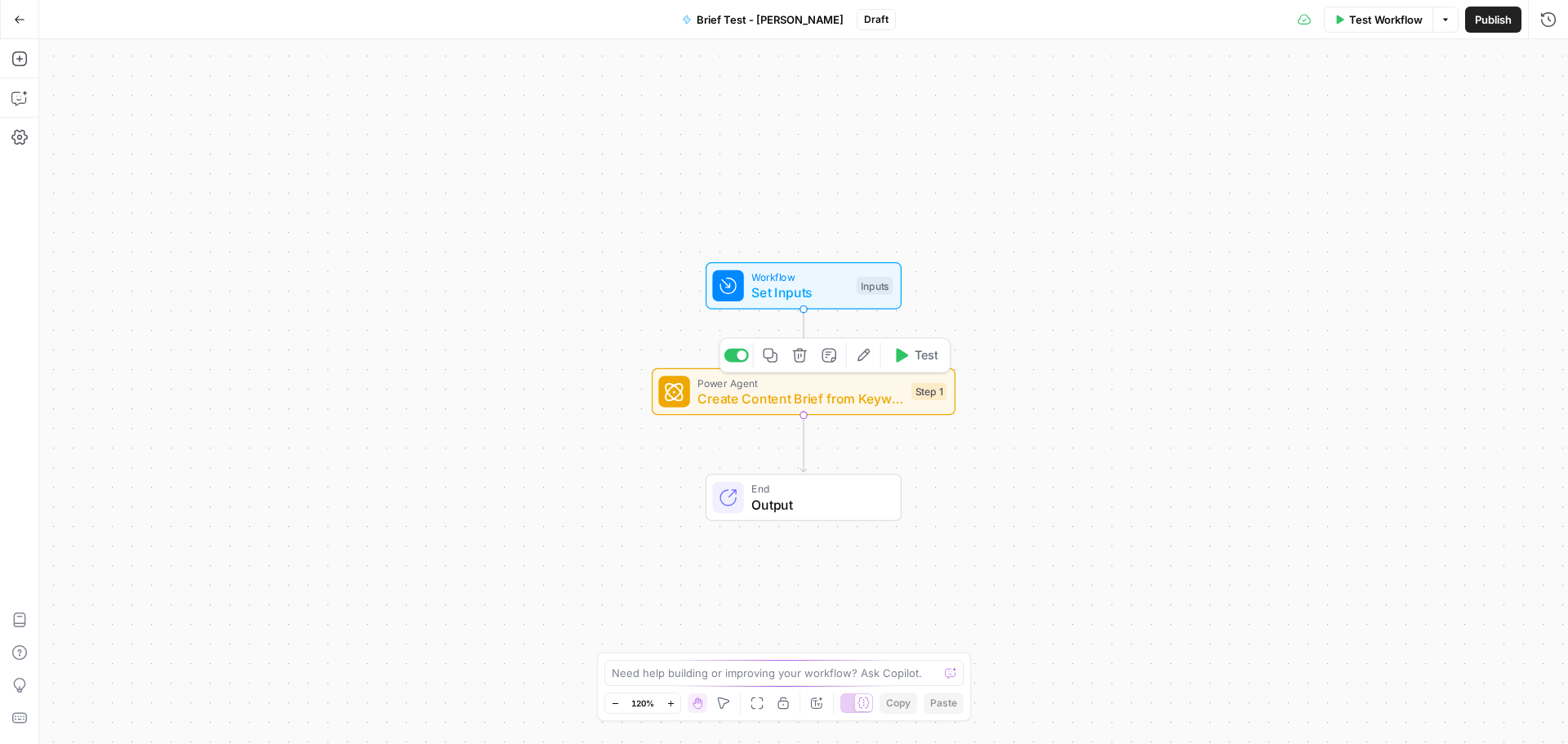
click at [785, 403] on span "Create Content Brief from Keyword - Fork" at bounding box center [800, 398] width 206 height 20
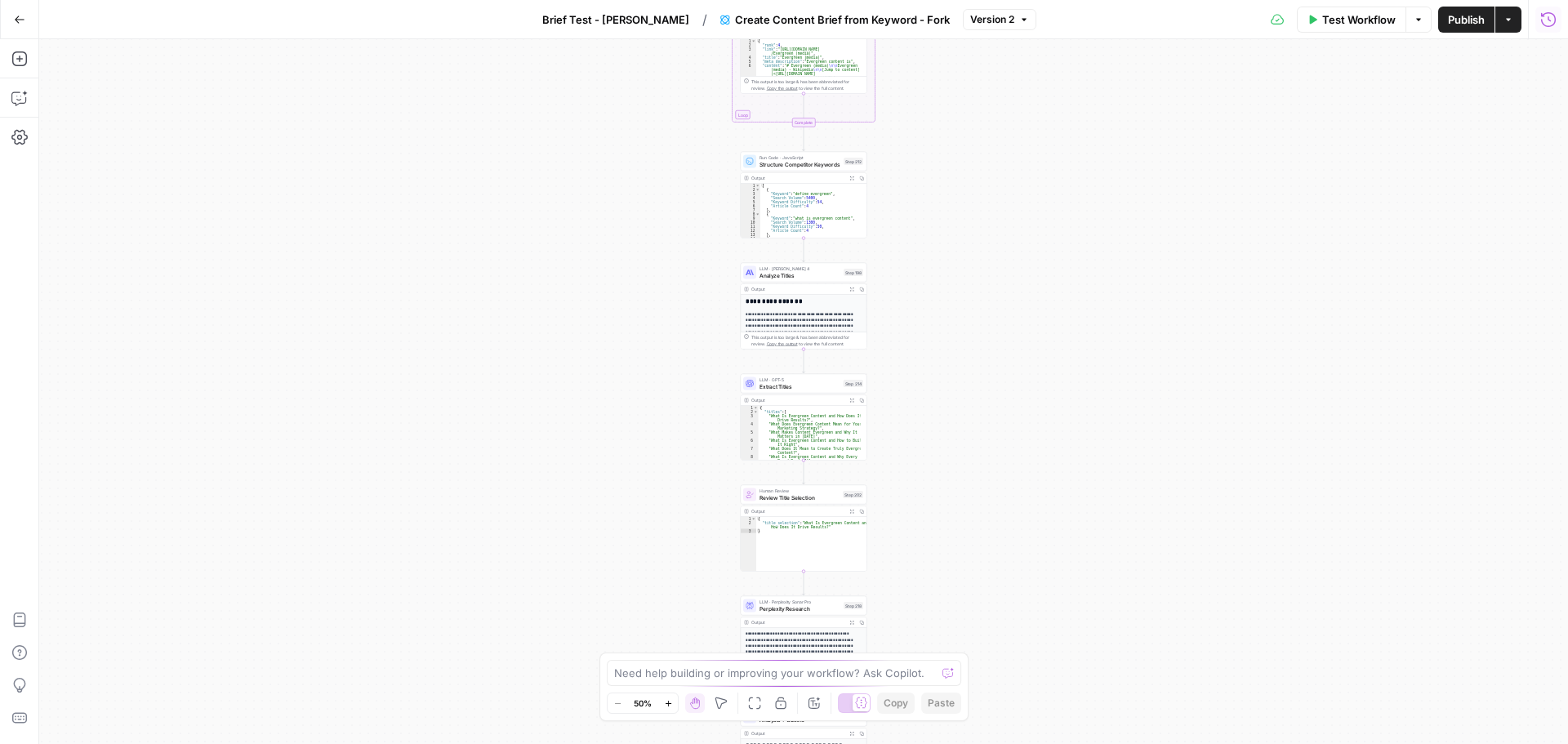
click at [1539, 16] on button "Run History" at bounding box center [1547, 19] width 26 height 26
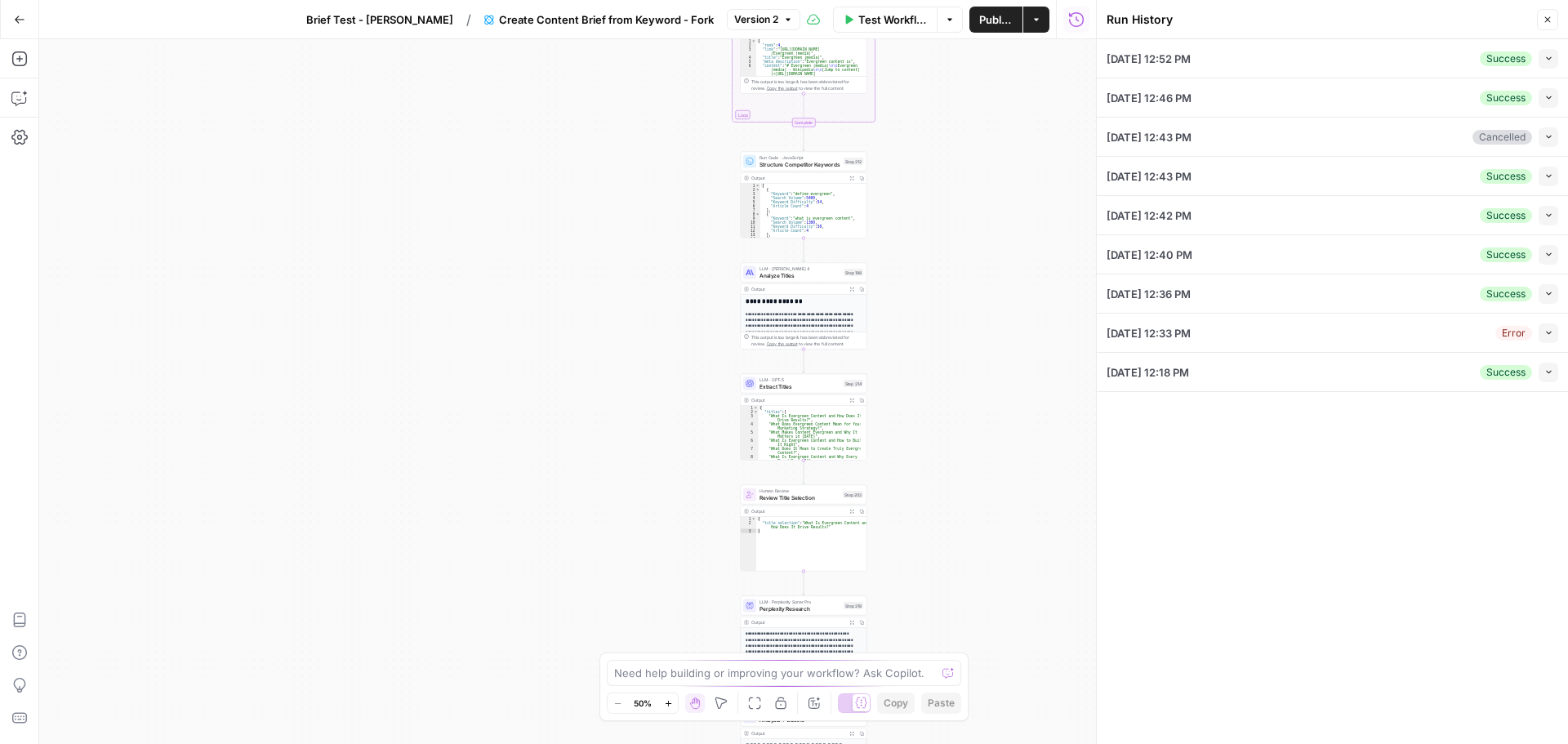
click at [1342, 371] on div "[DATE] 12:18 PM Success Collapse" at bounding box center [1331, 372] width 451 height 38
click at [1547, 367] on icon "button" at bounding box center [1548, 371] width 9 height 9
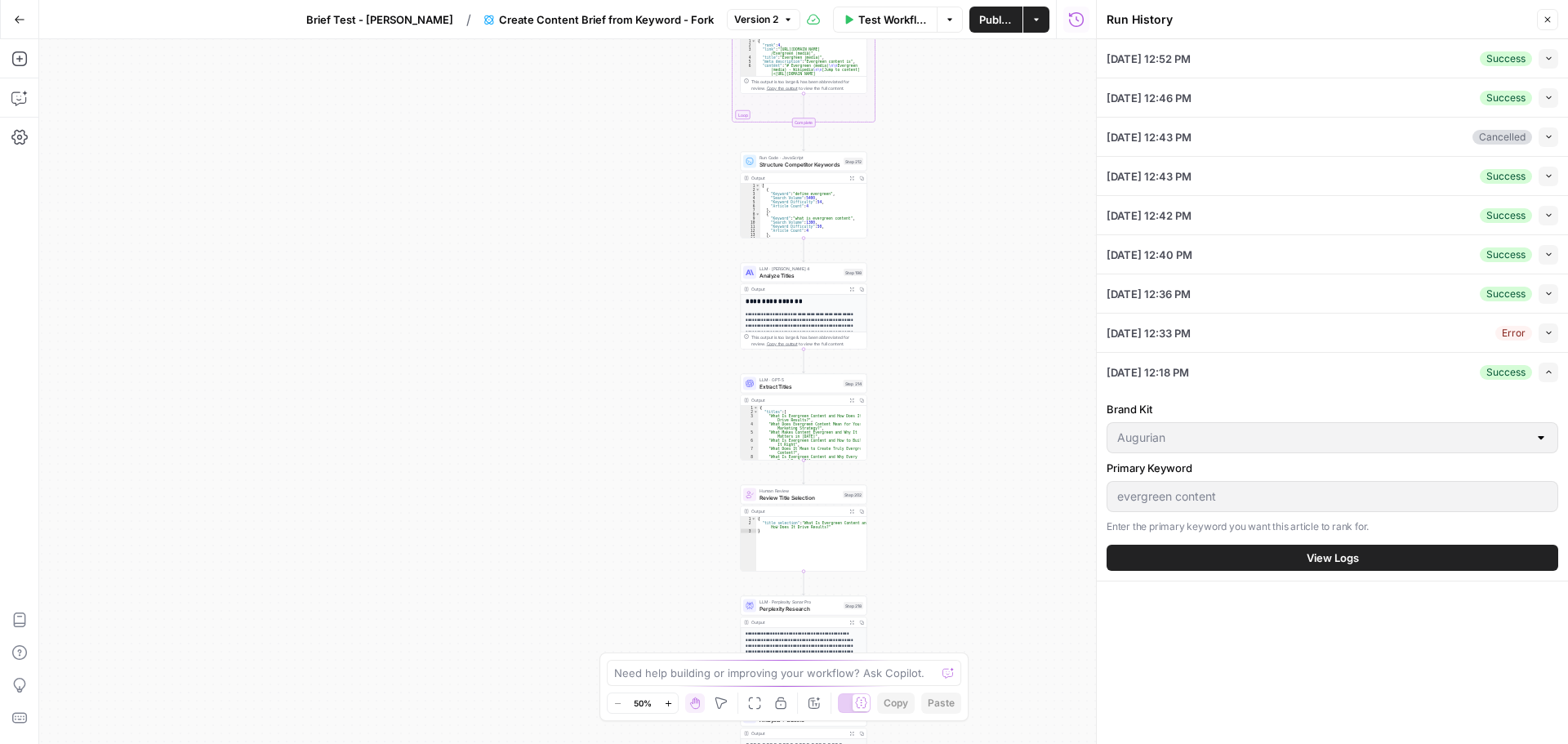
click at [1352, 551] on span "View Logs" at bounding box center [1332, 557] width 52 height 16
